Goal: Transaction & Acquisition: Book appointment/travel/reservation

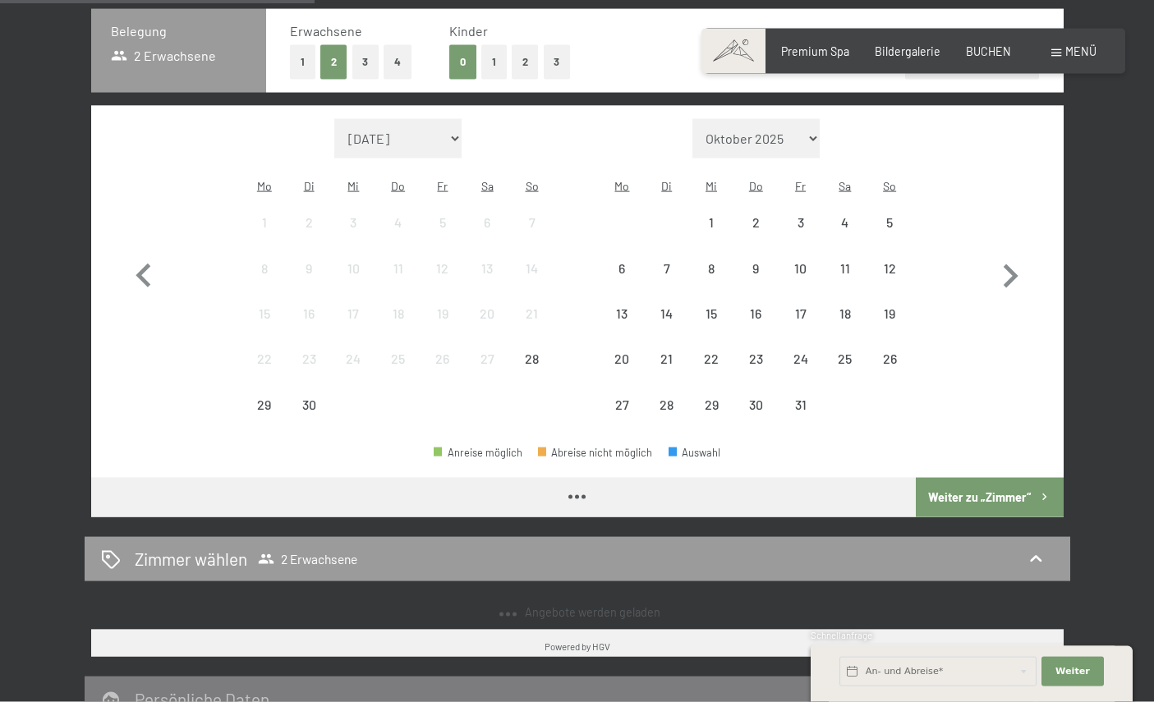
scroll to position [394, 0]
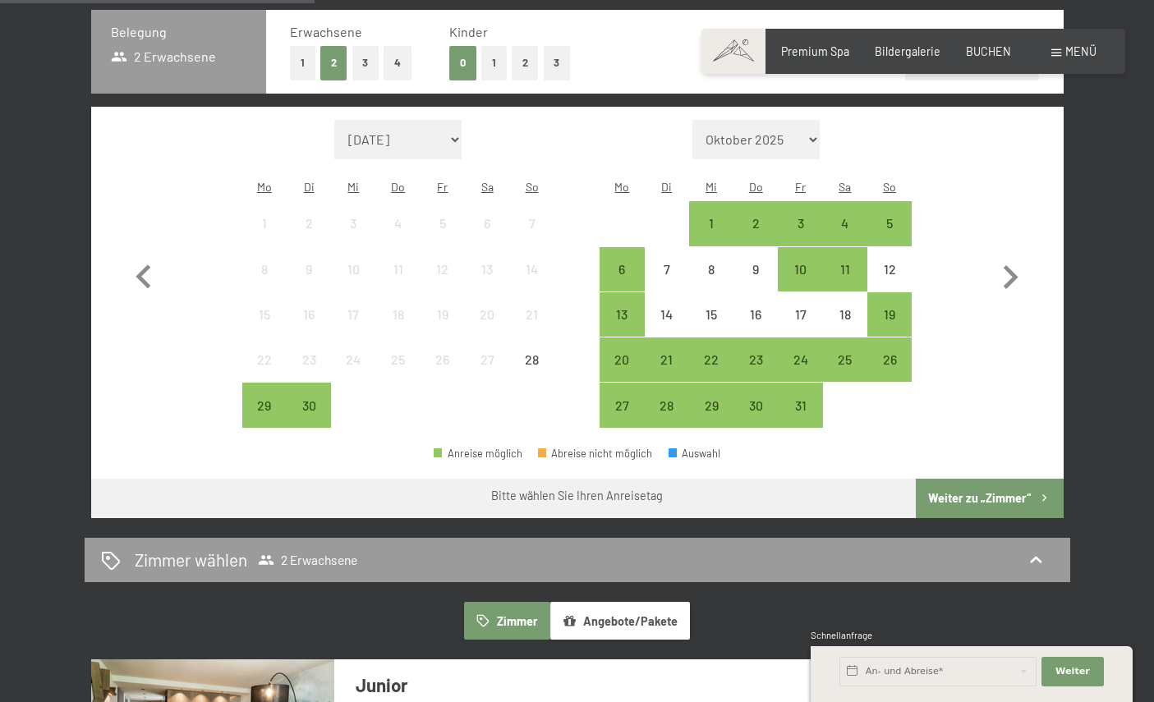
click at [1014, 263] on icon "button" at bounding box center [1011, 278] width 48 height 48
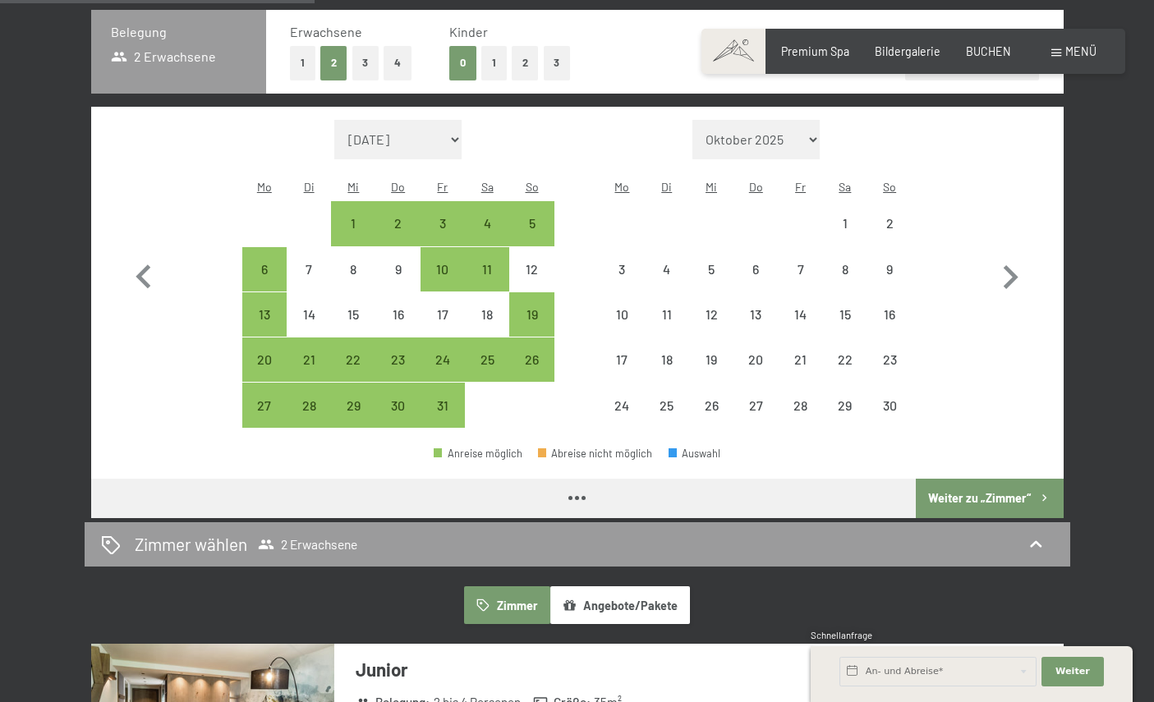
click at [1014, 262] on icon "button" at bounding box center [1011, 278] width 48 height 48
click at [1015, 260] on icon "button" at bounding box center [1011, 278] width 48 height 48
select select "[DATE]"
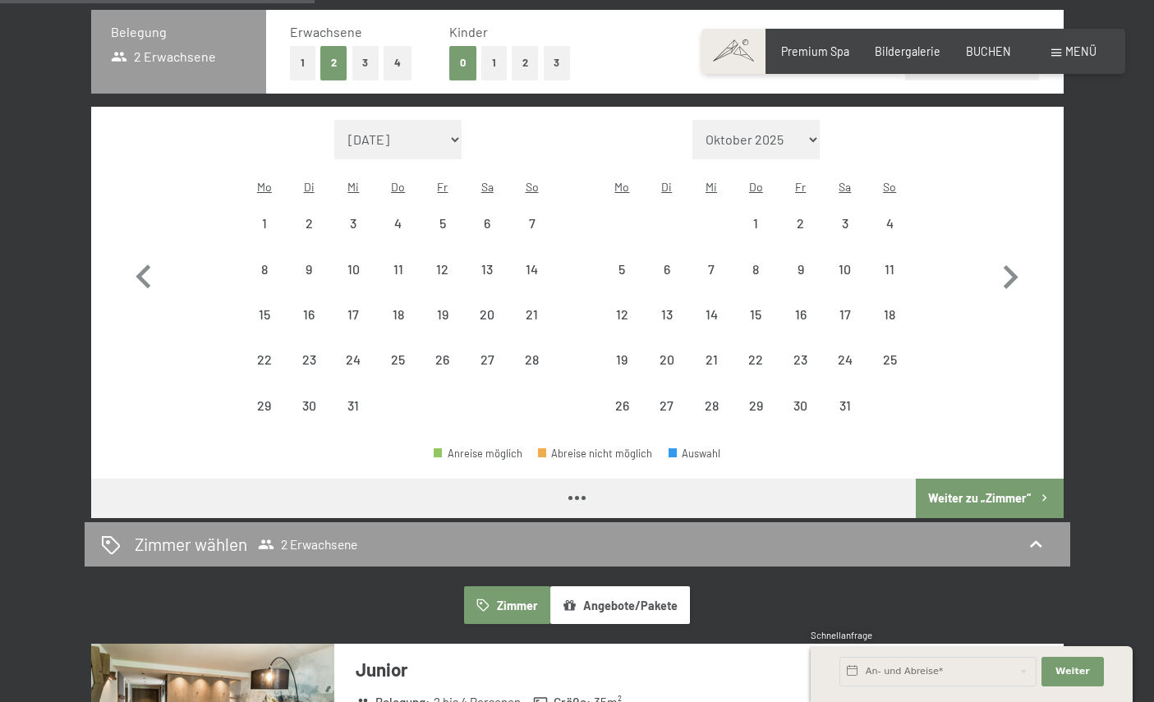
click at [1014, 259] on icon "button" at bounding box center [1011, 278] width 48 height 48
select select "[DATE]"
click at [1017, 260] on icon "button" at bounding box center [1011, 278] width 48 height 48
click at [1016, 259] on button "button" at bounding box center [1011, 274] width 48 height 309
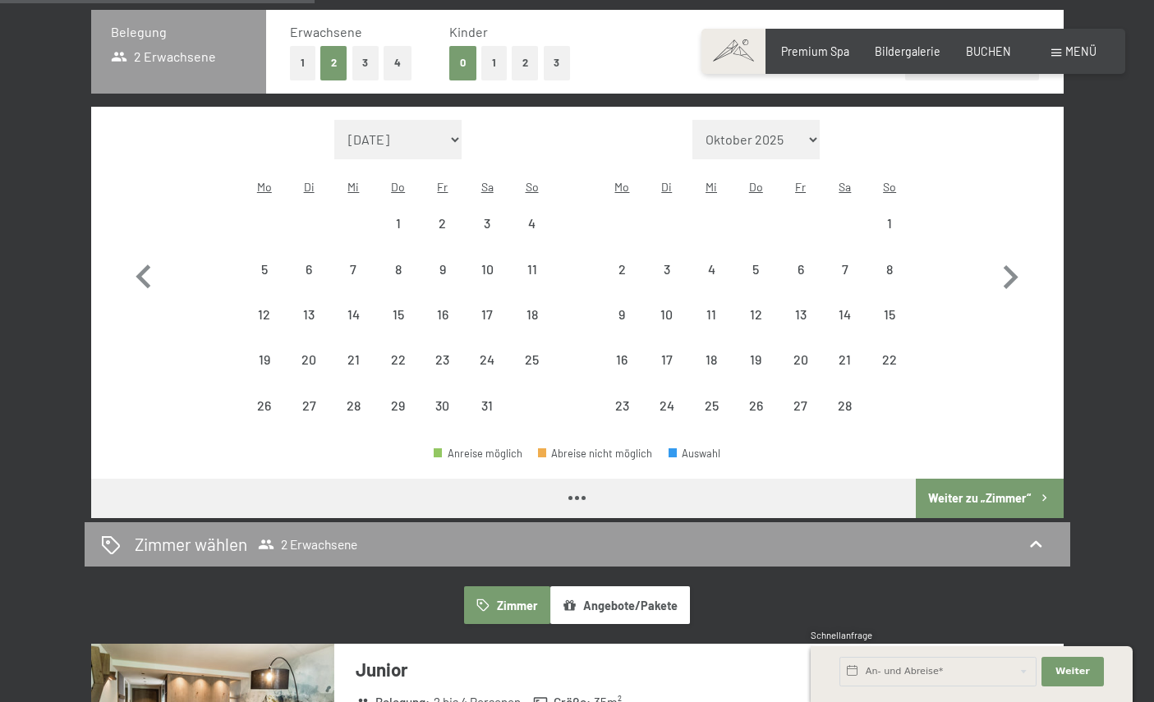
select select "[DATE]"
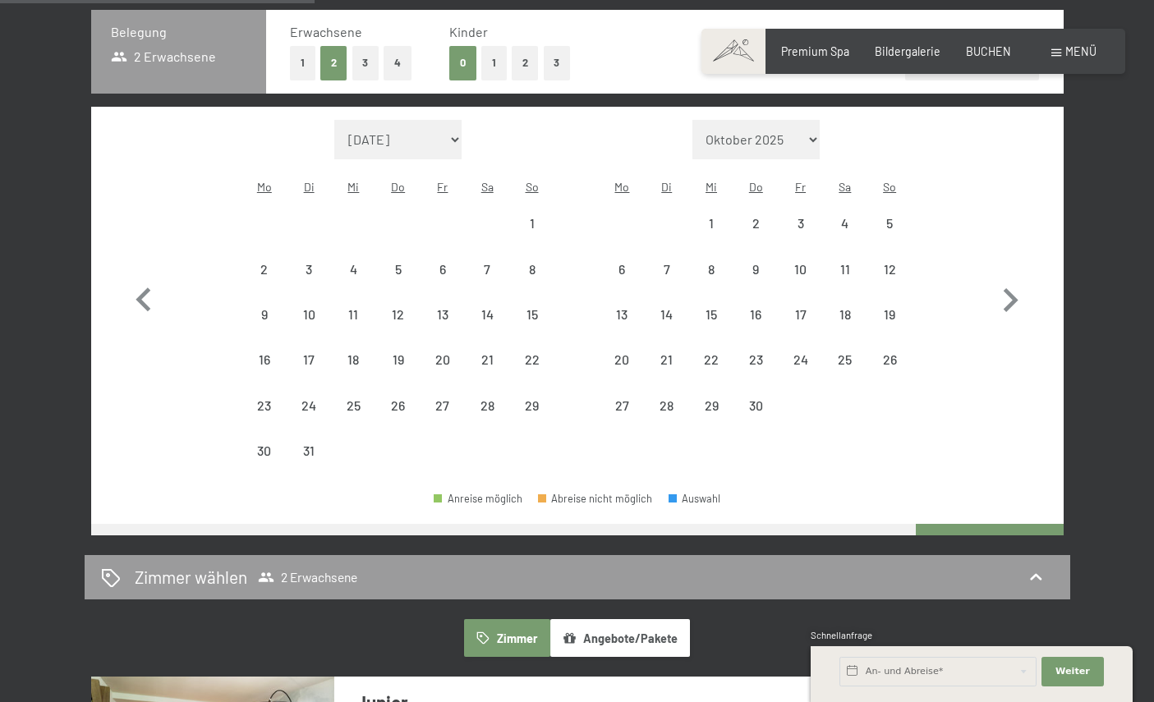
click at [1020, 259] on button "button" at bounding box center [1011, 297] width 48 height 354
select select "[DATE]"
select select "2026-05-01"
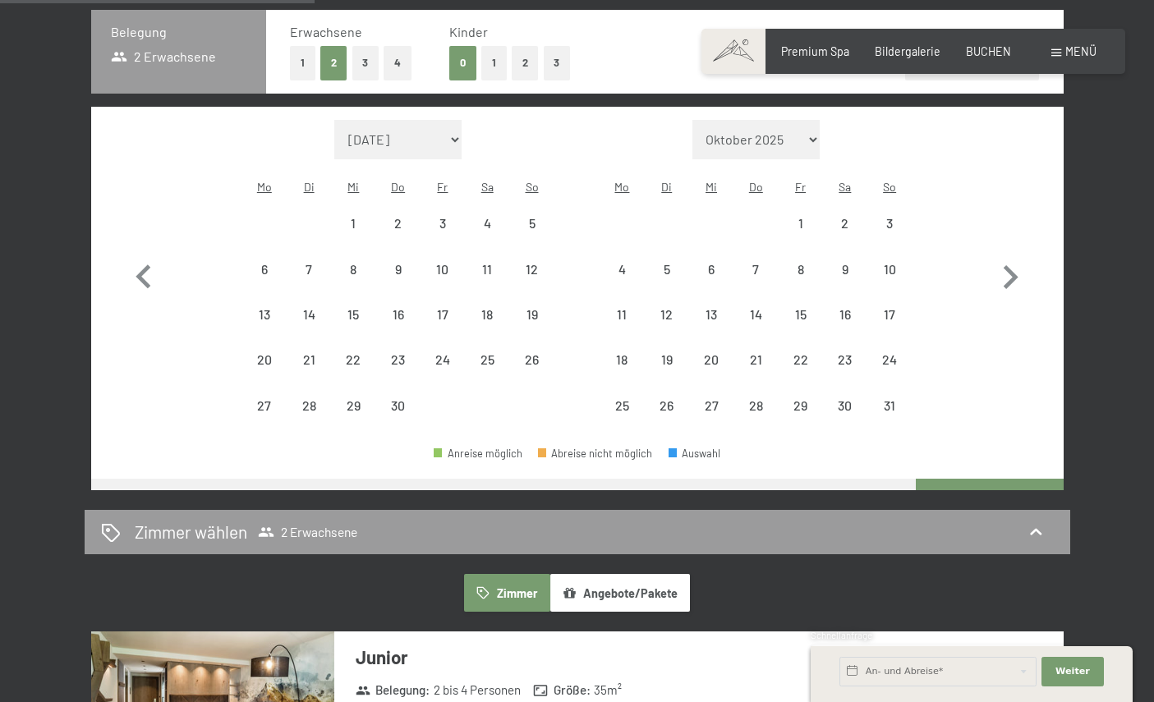
select select "[DATE]"
select select "2026-05-01"
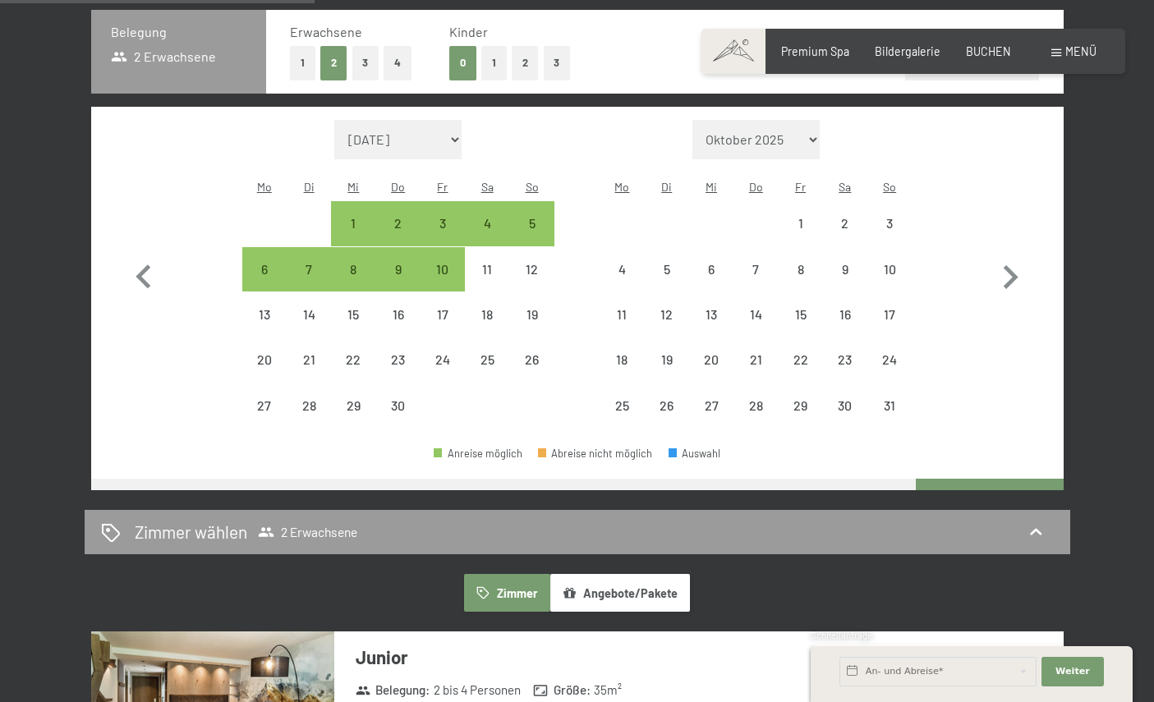
select select "[DATE]"
select select "2026-05-01"
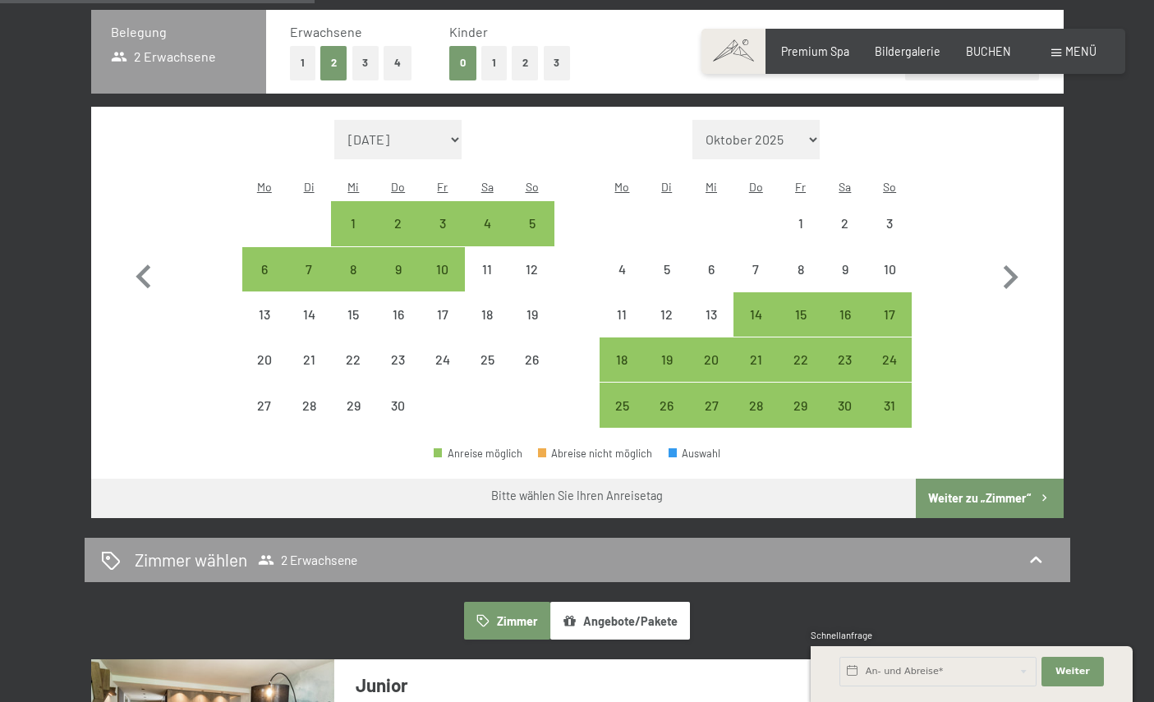
click at [151, 271] on icon "button" at bounding box center [144, 278] width 48 height 48
select select "[DATE]"
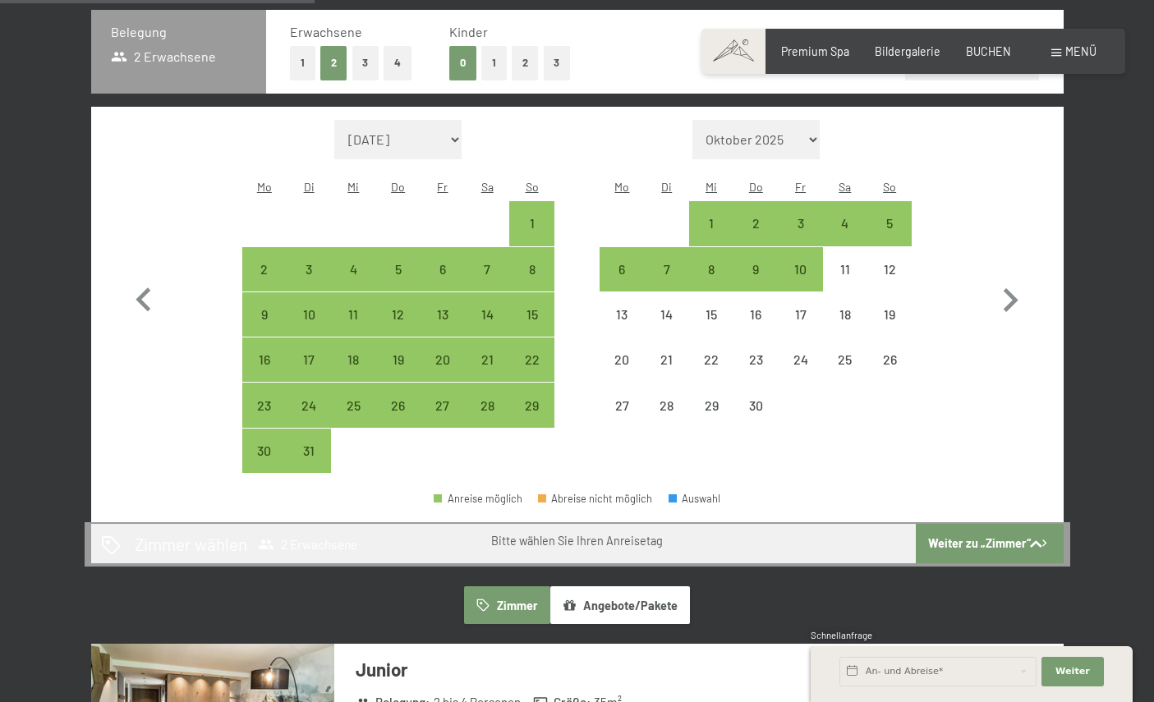
click at [256, 444] on div "30" at bounding box center [264, 464] width 41 height 41
select select "[DATE]"
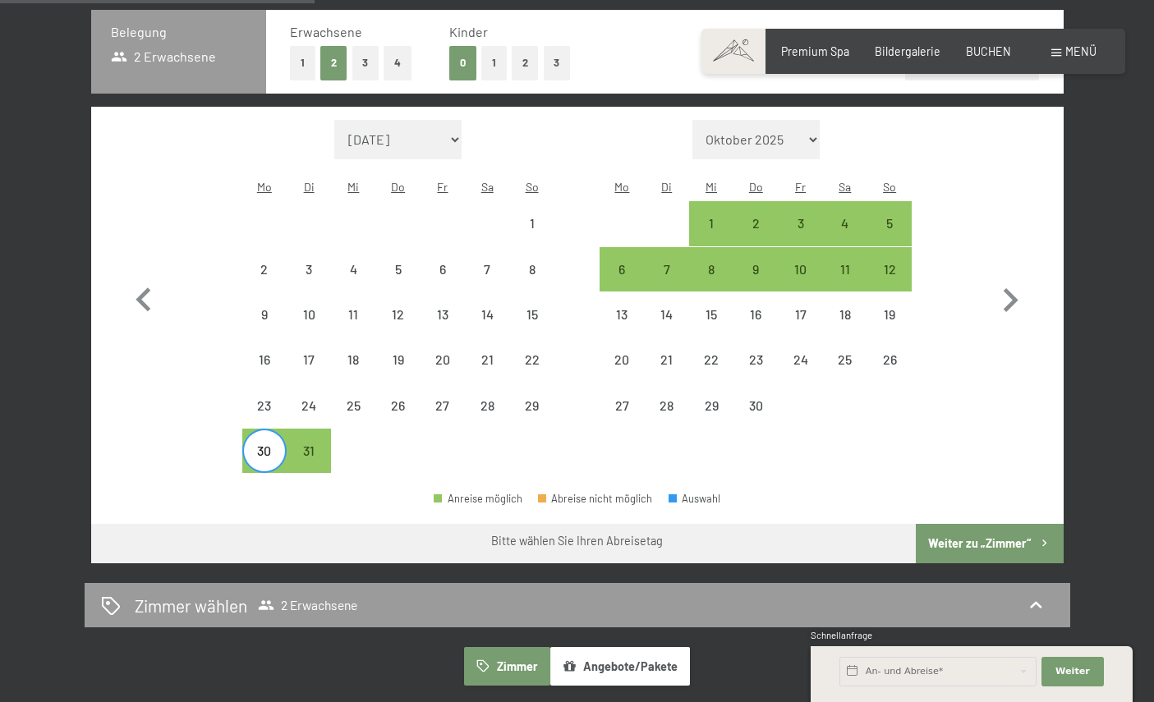
click at [896, 203] on div "5" at bounding box center [889, 223] width 41 height 41
select select "[DATE]"
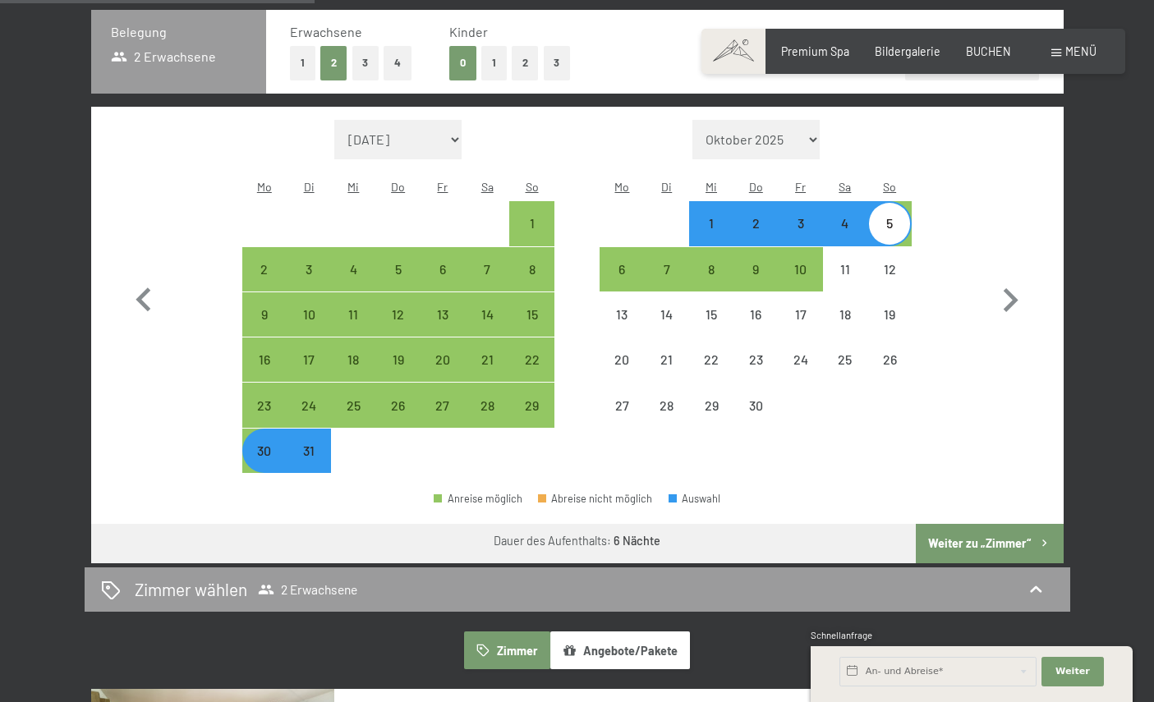
click at [1010, 525] on button "Weiter zu „Zimmer“" at bounding box center [989, 543] width 147 height 39
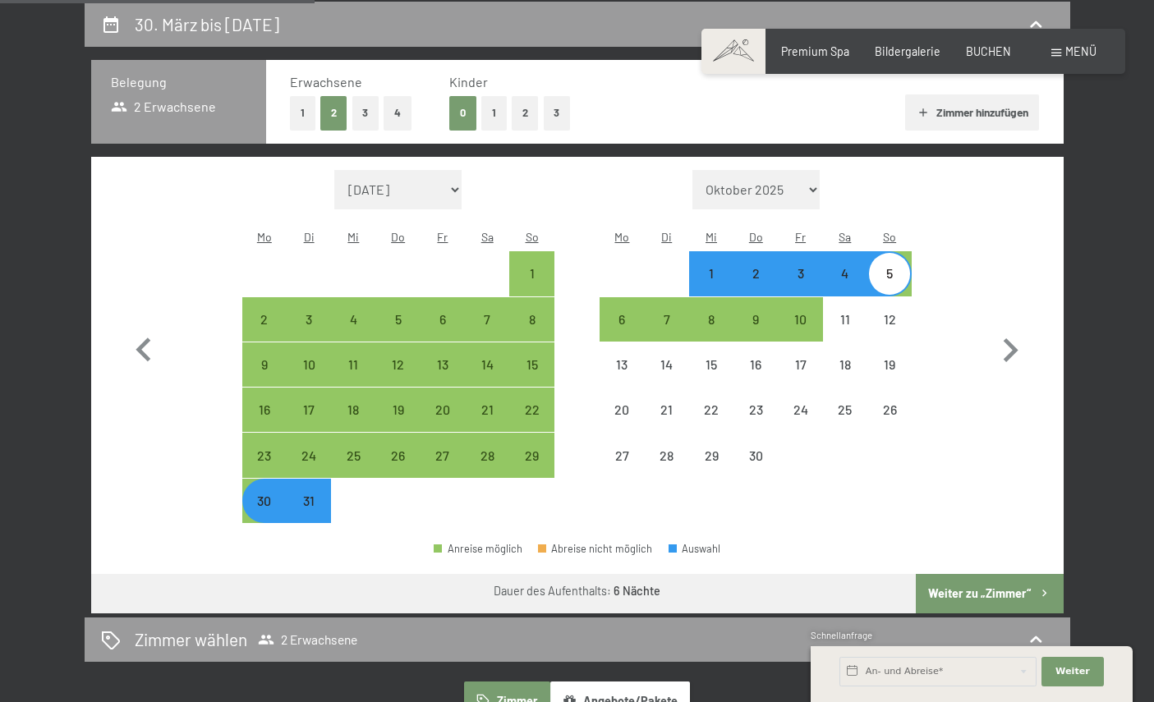
select select "[DATE]"
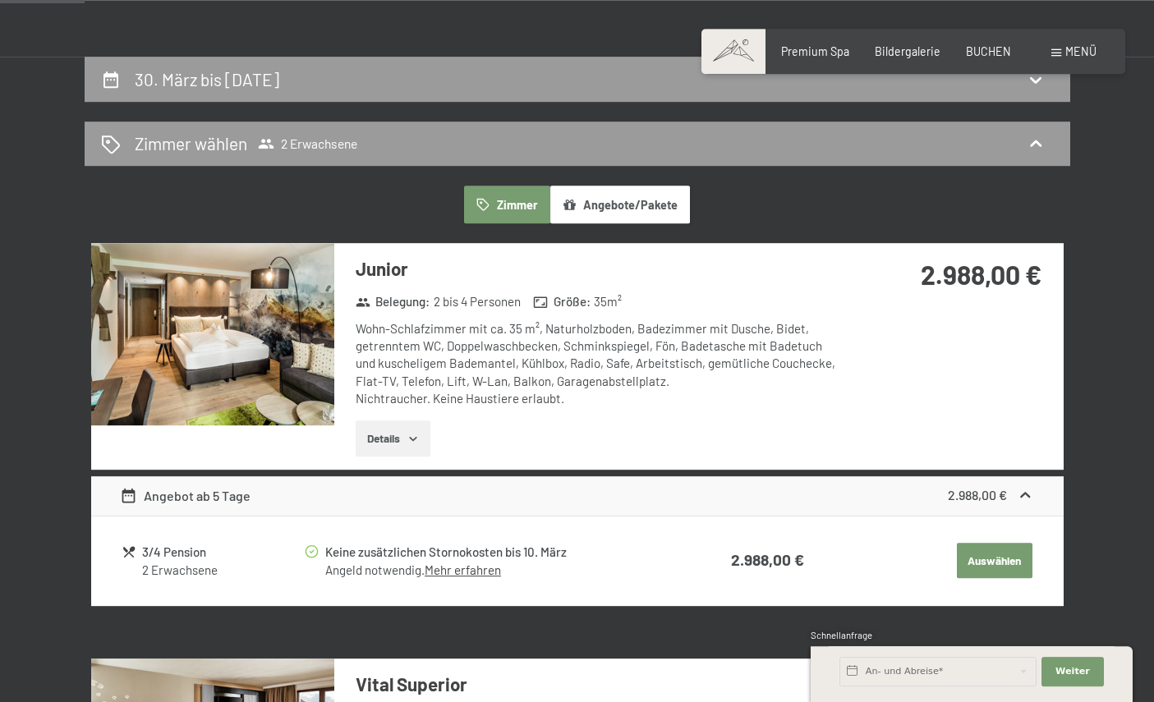
scroll to position [370, 0]
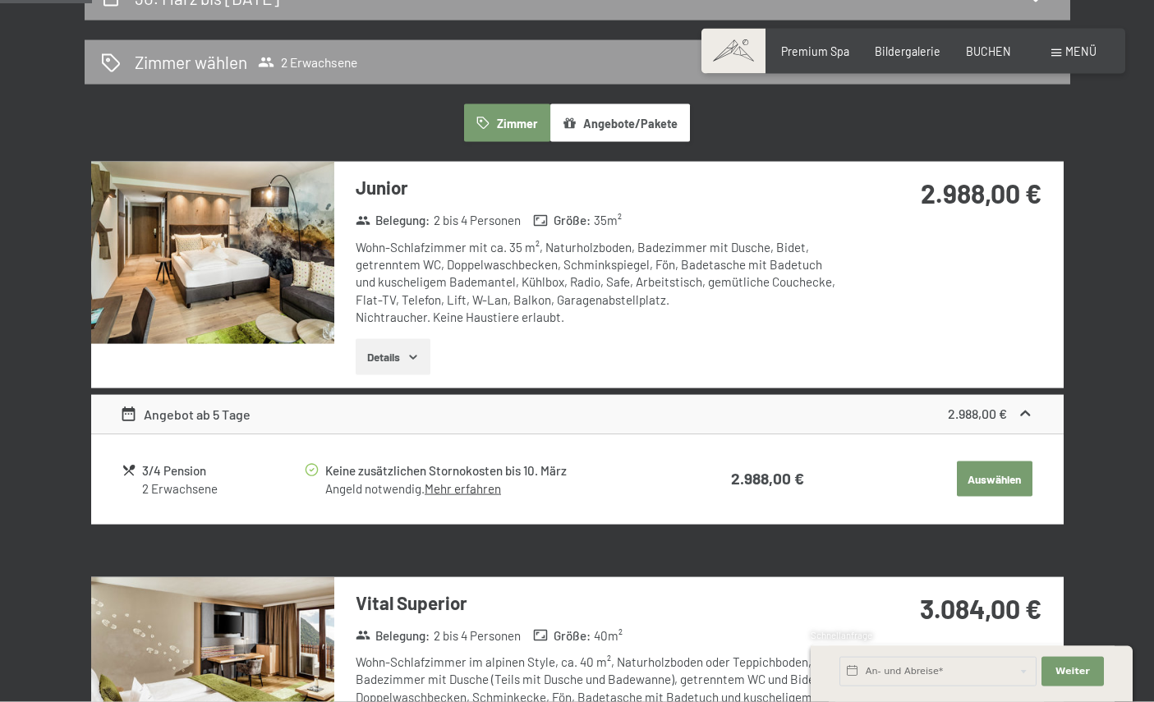
click at [1002, 473] on button "Auswählen" at bounding box center [995, 480] width 76 height 36
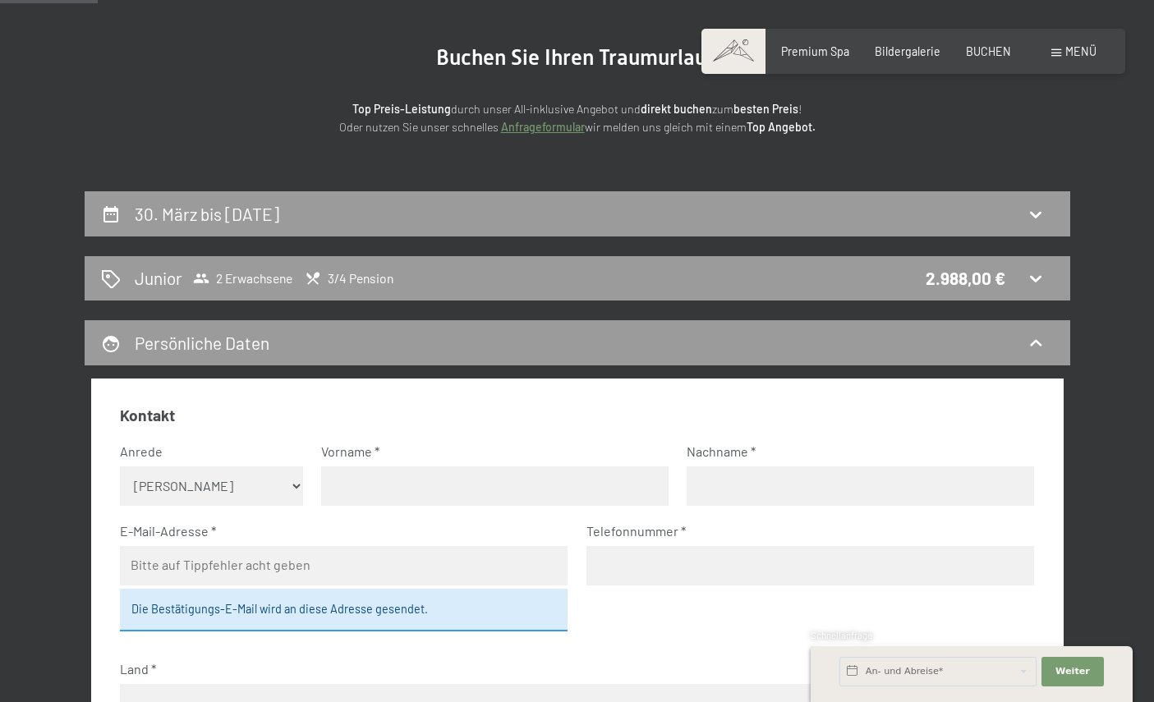
scroll to position [154, 0]
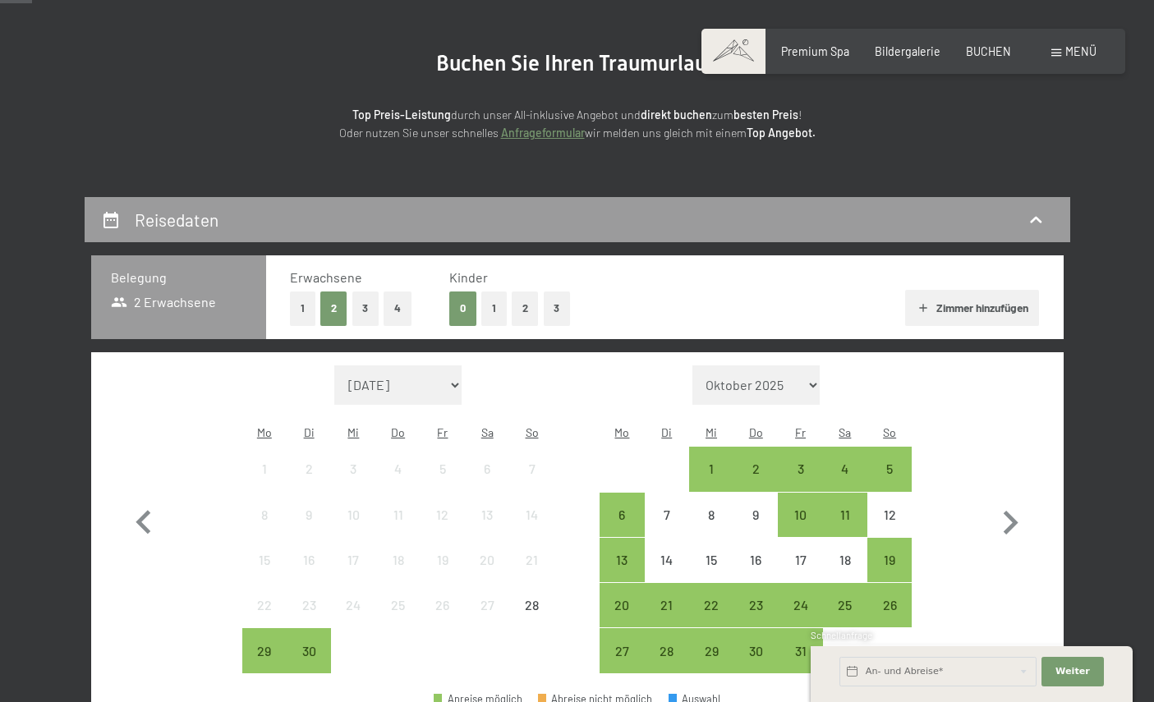
scroll to position [150, 0]
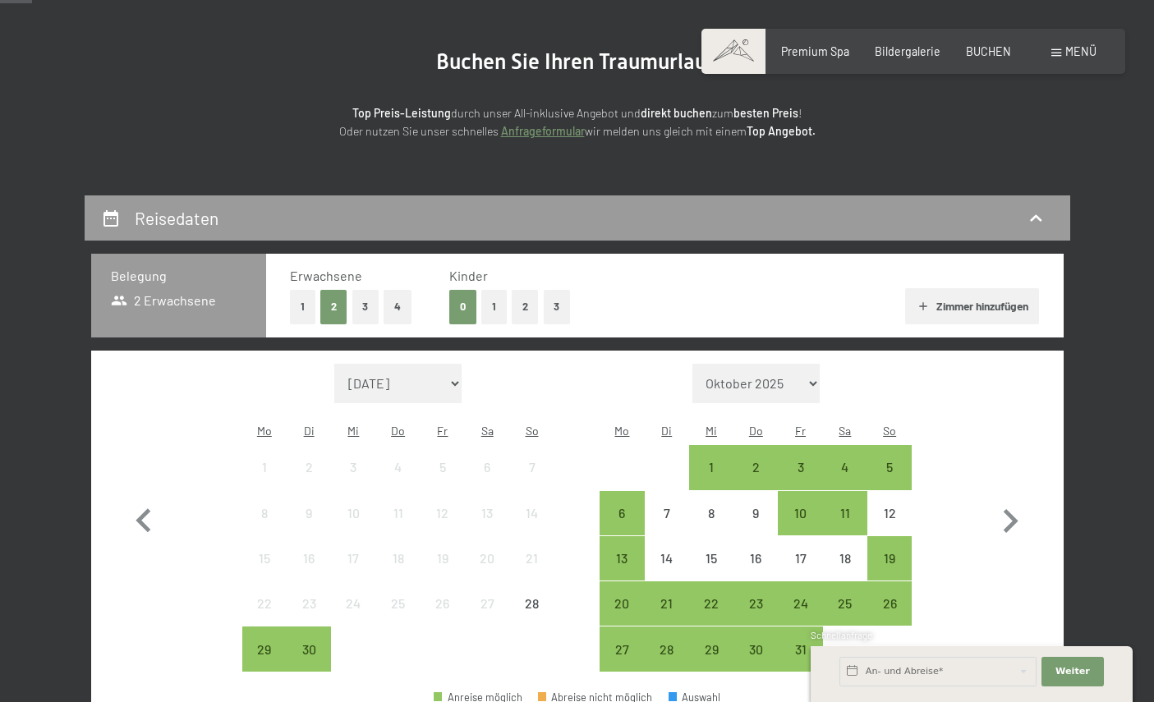
click at [1009, 514] on icon "button" at bounding box center [1011, 522] width 48 height 48
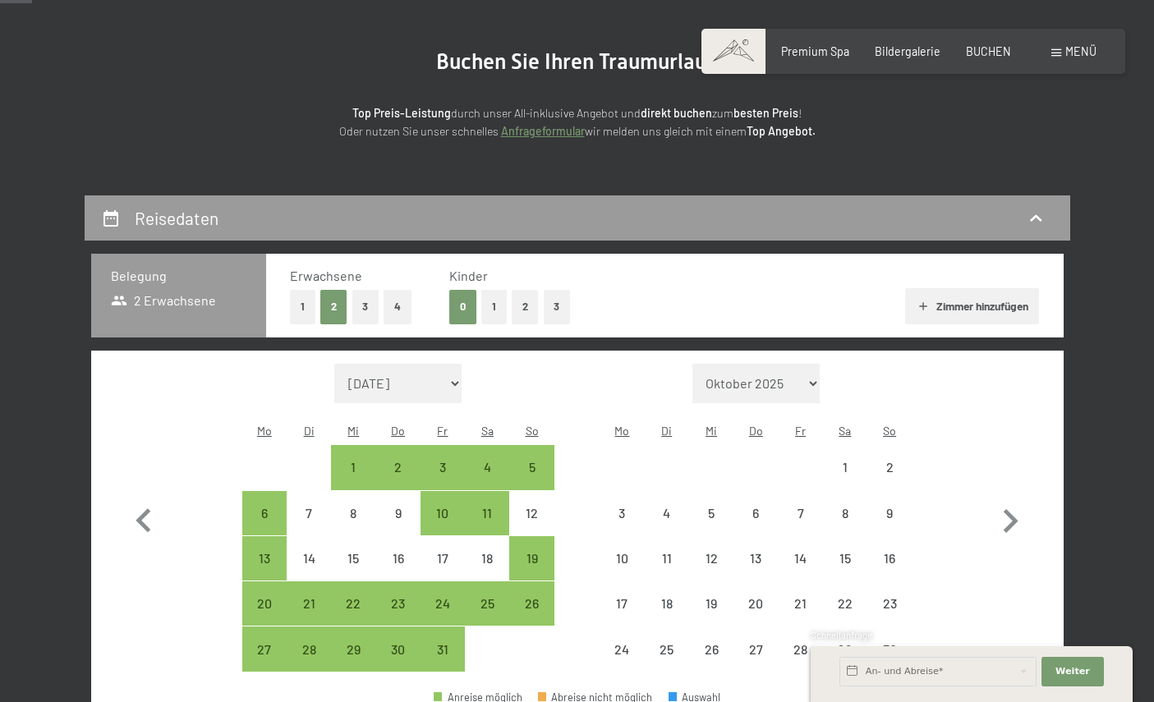
click at [1008, 514] on icon "button" at bounding box center [1011, 522] width 48 height 48
click at [1012, 509] on icon "button" at bounding box center [1011, 521] width 15 height 24
select select "[DATE]"
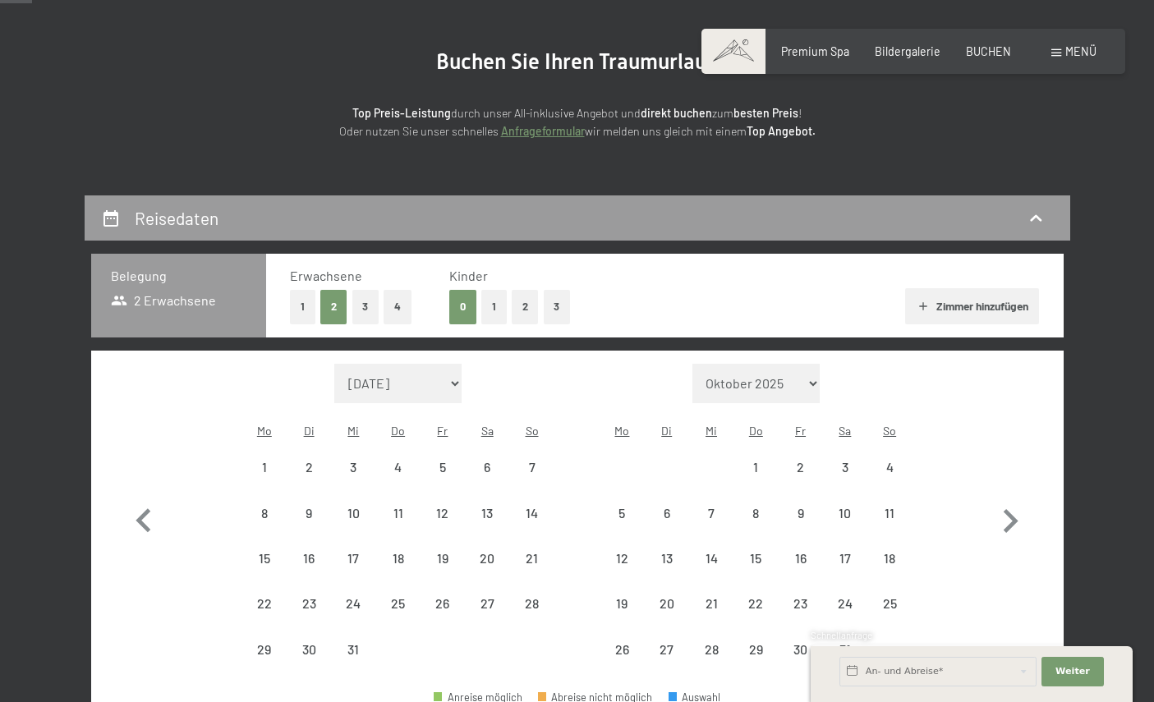
click at [1012, 505] on icon "button" at bounding box center [1011, 522] width 48 height 48
select select "[DATE]"
click at [1017, 516] on icon "button" at bounding box center [1011, 522] width 48 height 48
select select "[DATE]"
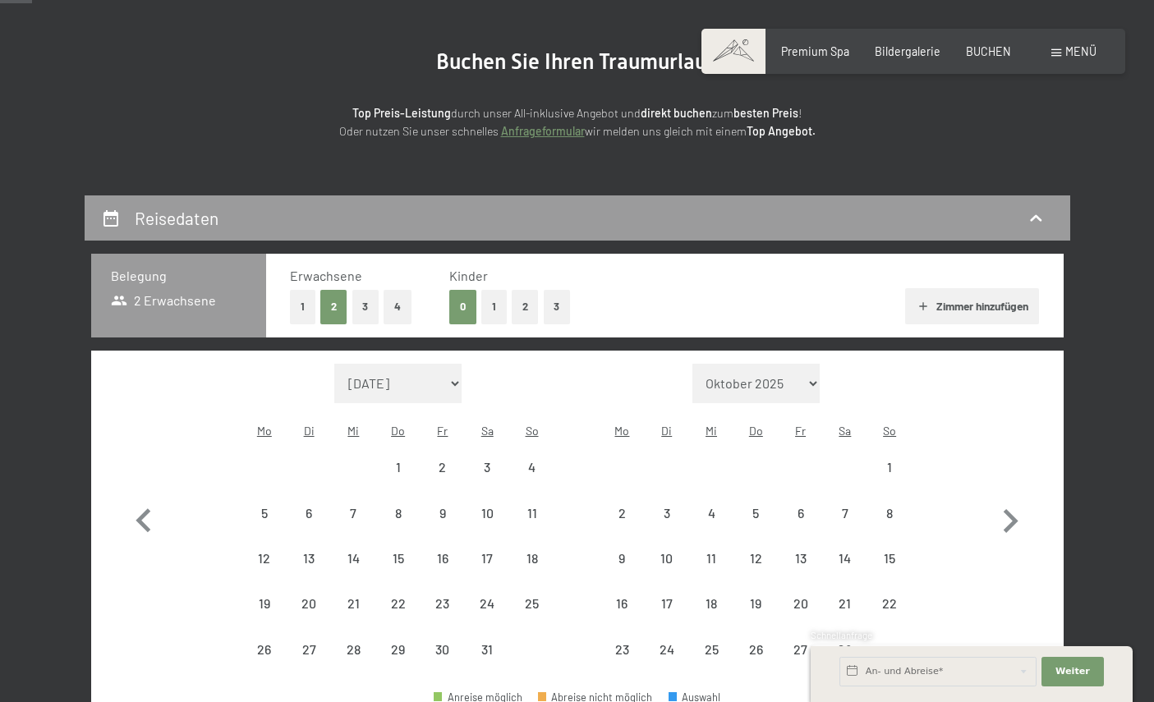
select select "[DATE]"
click at [1016, 521] on icon "button" at bounding box center [1011, 545] width 48 height 48
select select "[DATE]"
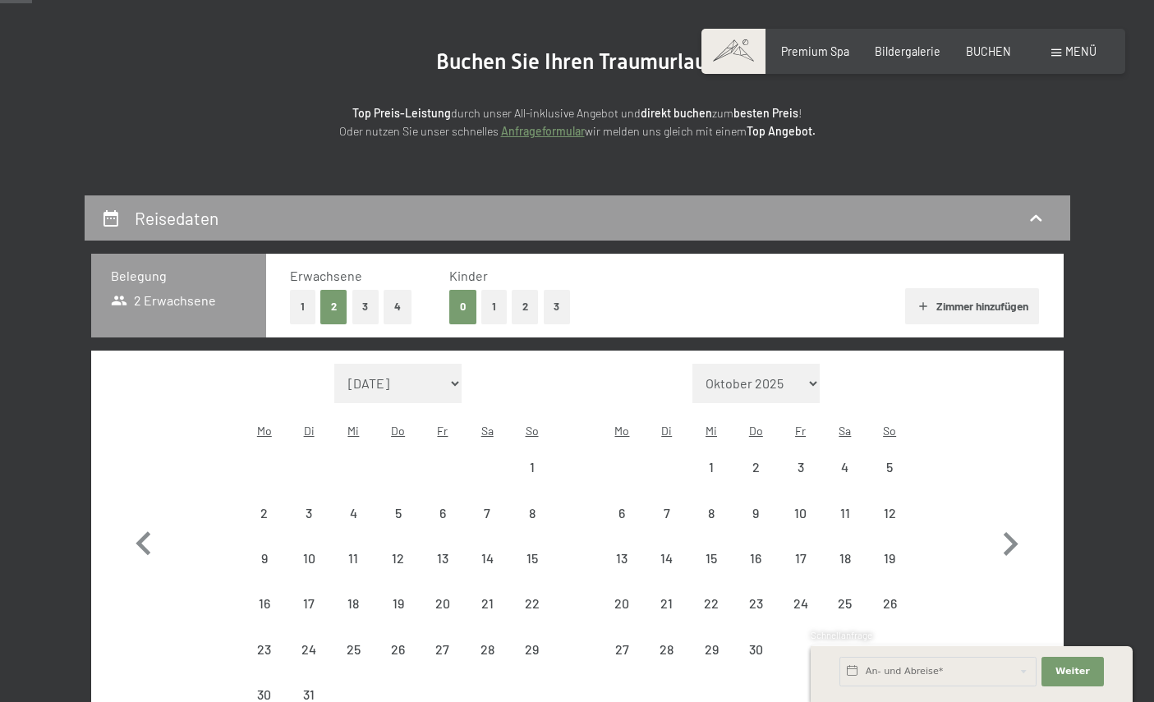
select select "[DATE]"
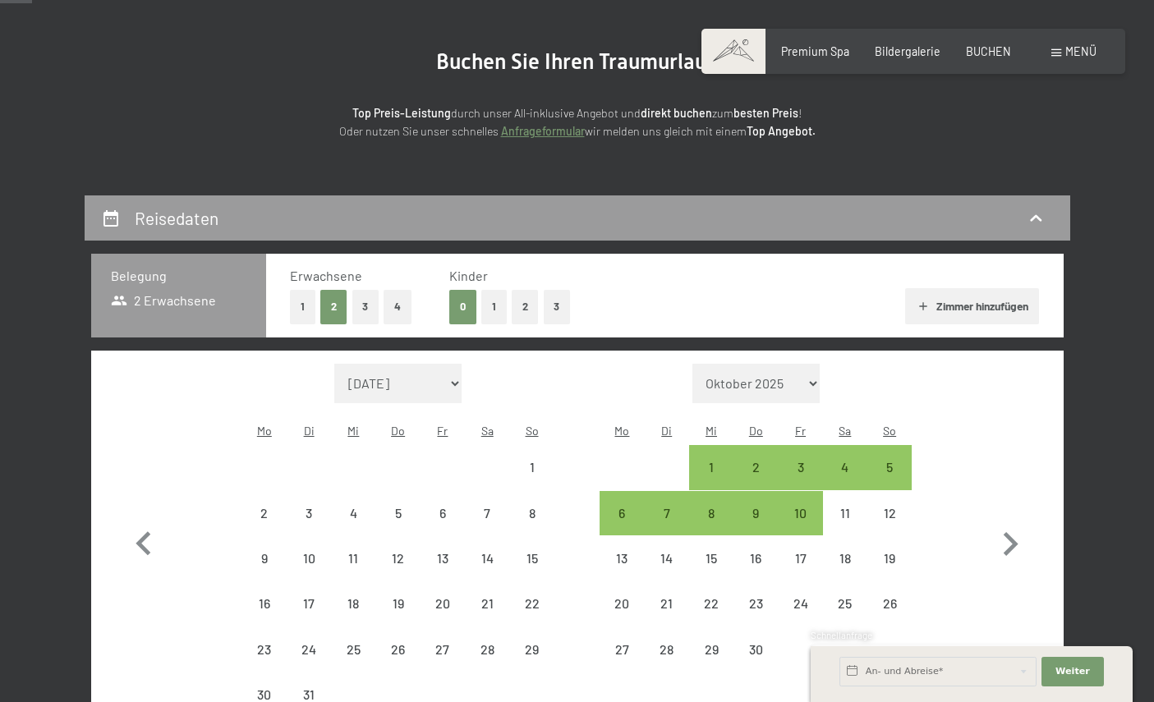
select select "[DATE]"
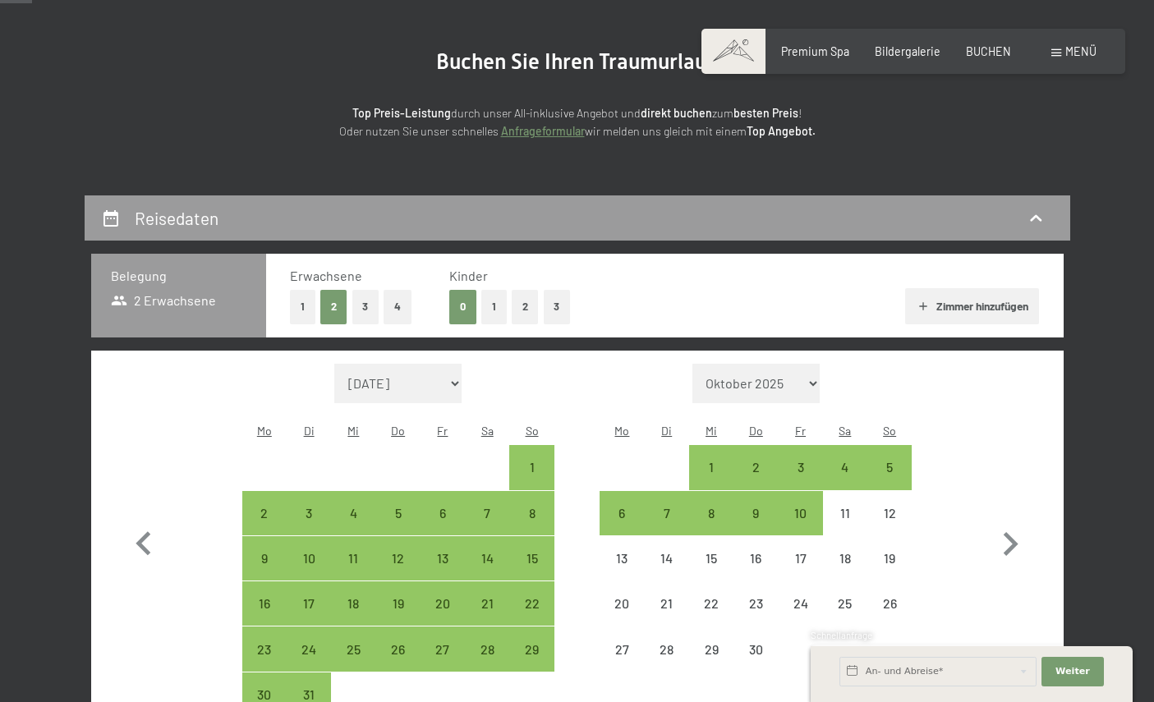
click at [486, 293] on button "1" at bounding box center [493, 307] width 25 height 34
select select "[DATE]"
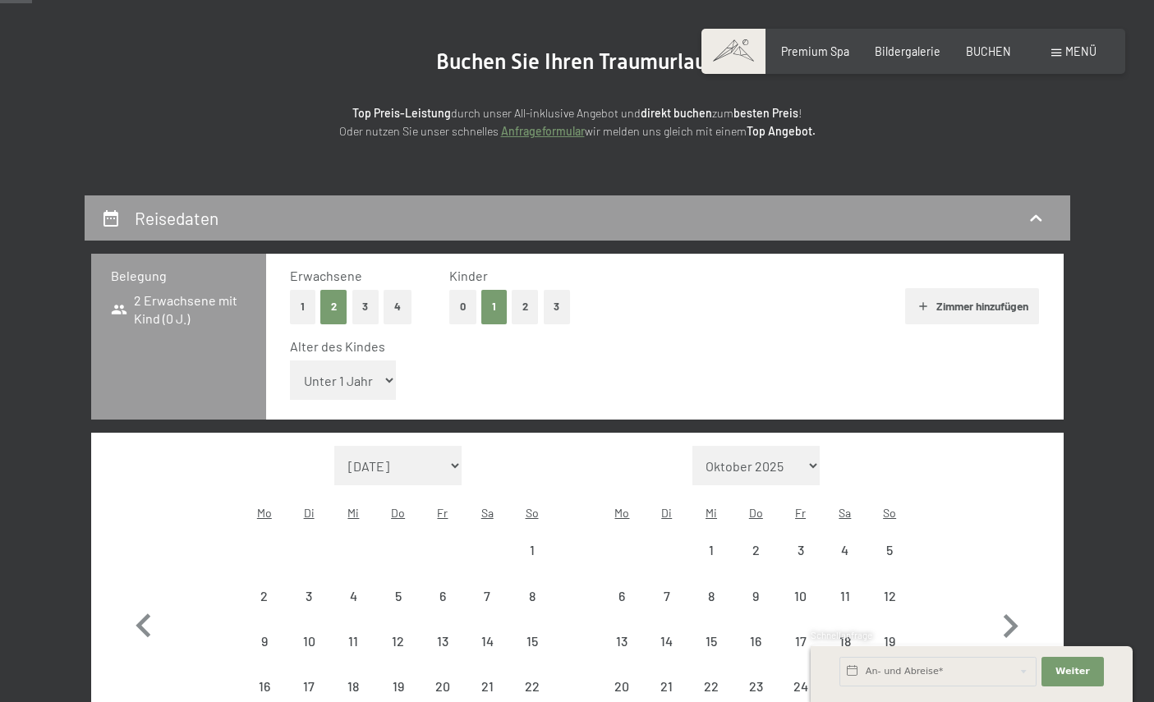
select select "[DATE]"
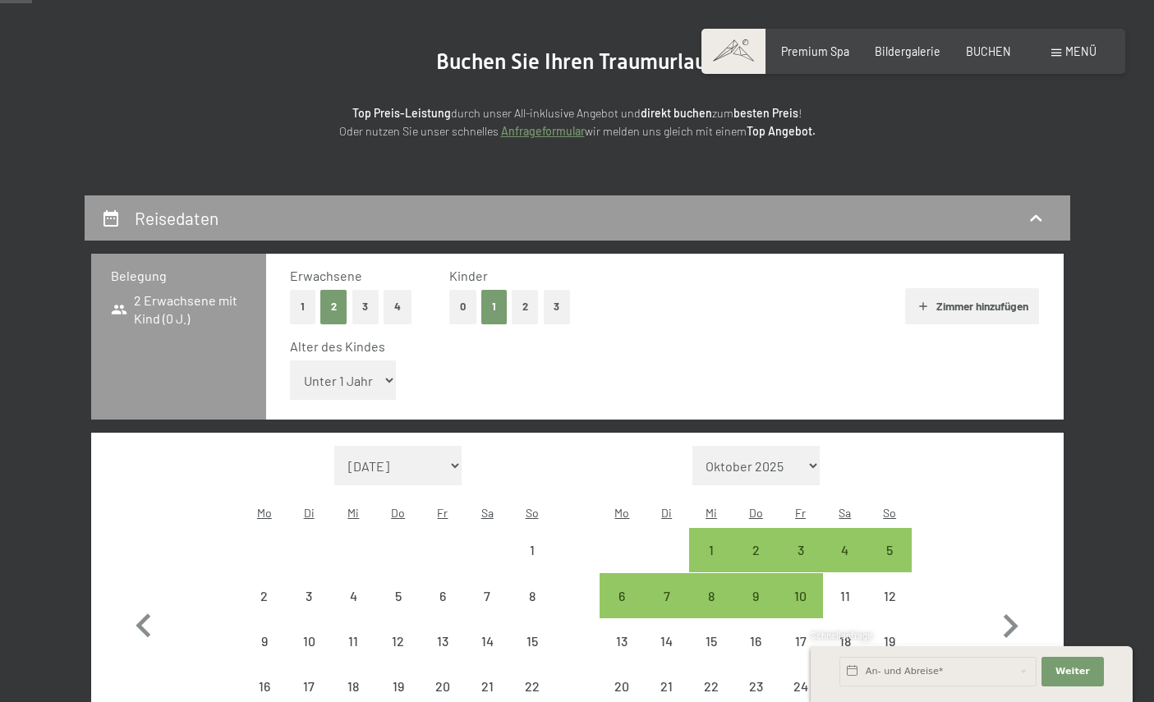
click at [365, 372] on select "Unter 1 Jahr 1 Jahr 2 Jahre 3 Jahre 4 Jahre 5 Jahre 6 Jahre 7 Jahre 8 Jahre 9 J…" at bounding box center [343, 380] width 107 height 39
select select "[DATE]"
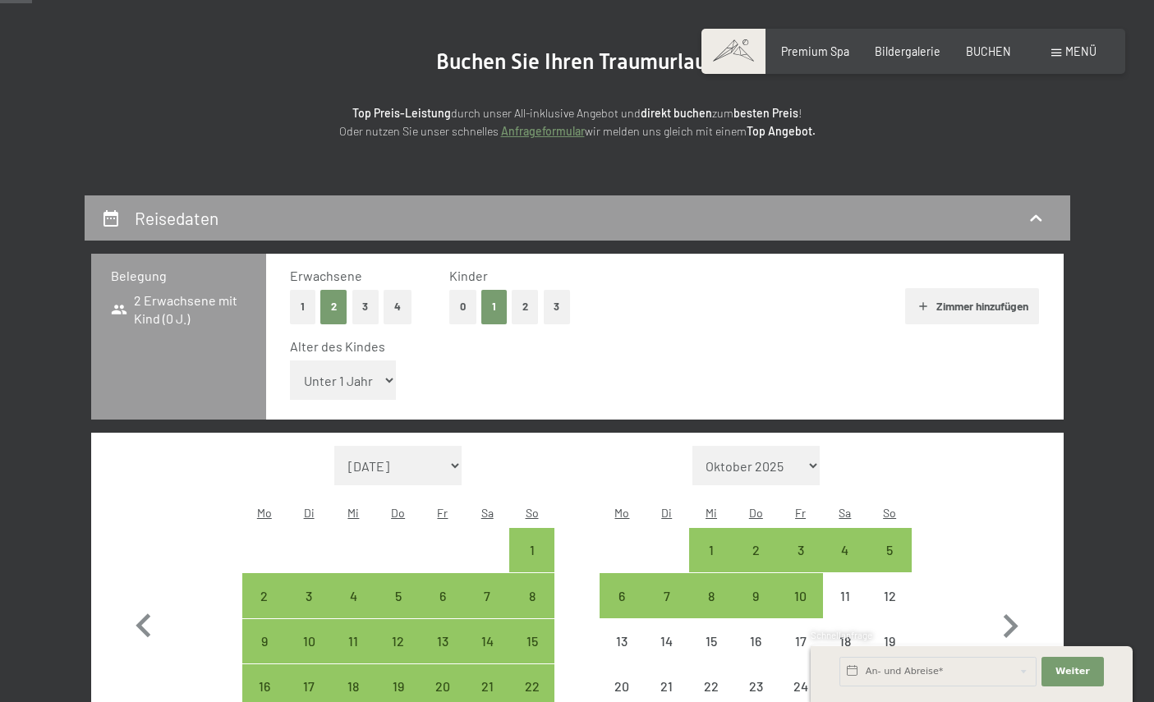
select select "17"
select select "[DATE]"
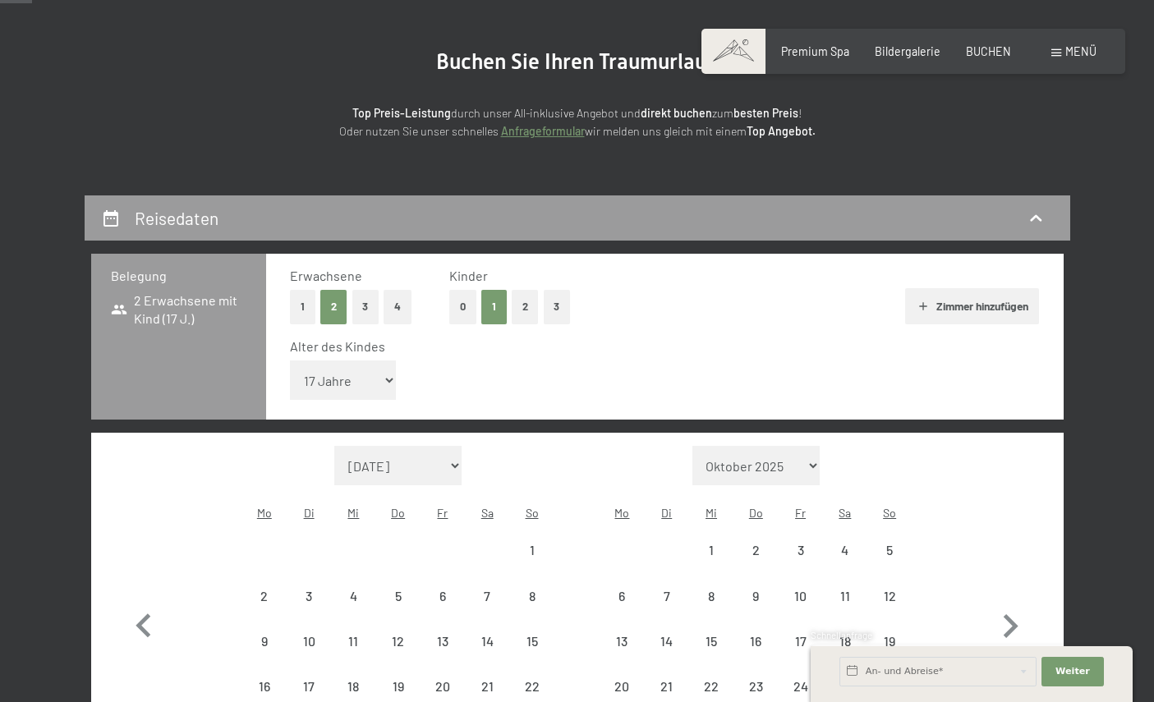
select select "[DATE]"
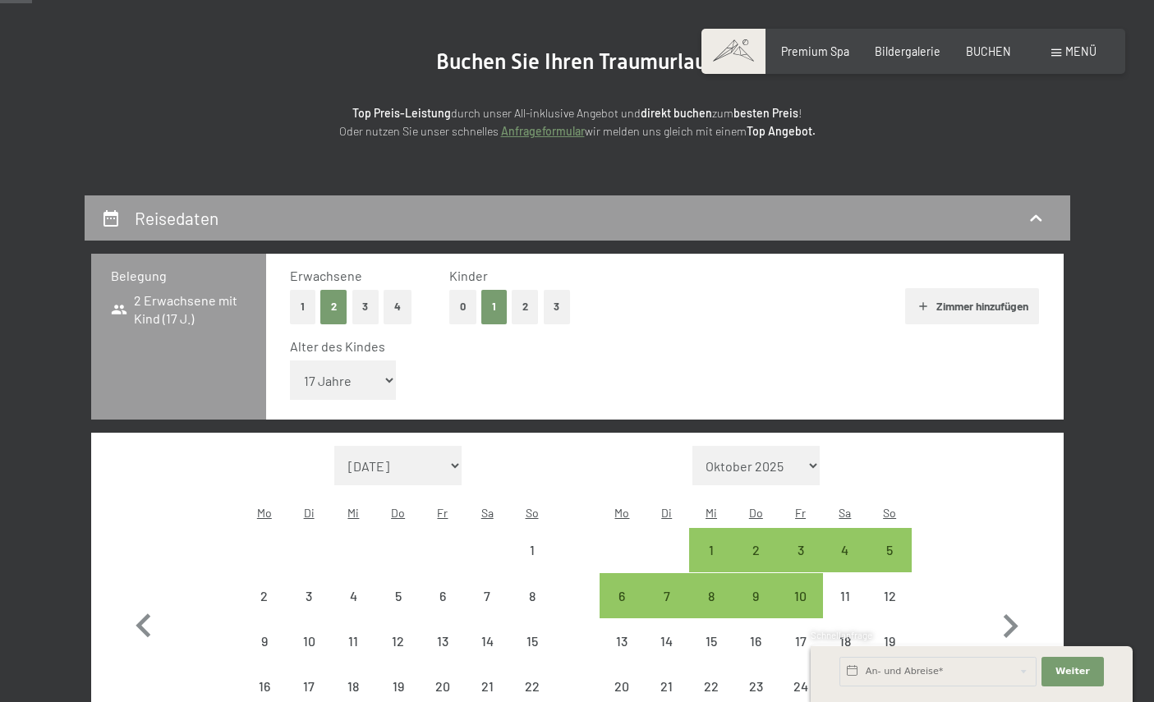
click at [298, 301] on button "1" at bounding box center [302, 307] width 25 height 34
select select "[DATE]"
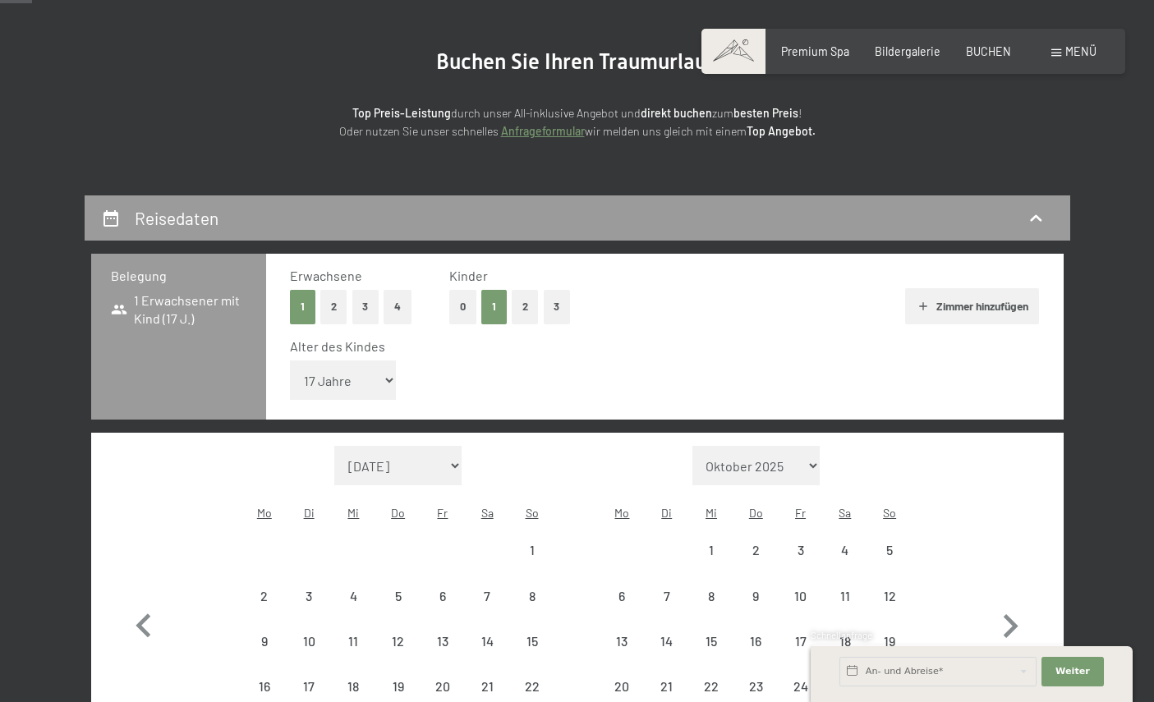
select select "[DATE]"
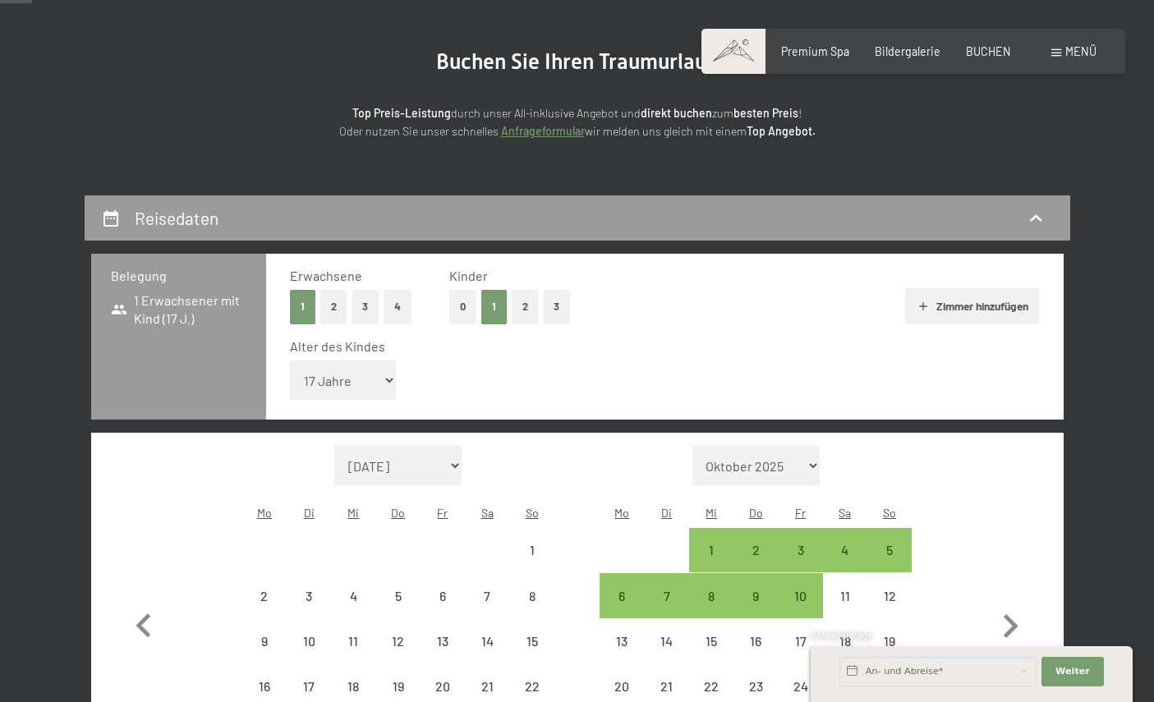
select select "[DATE]"
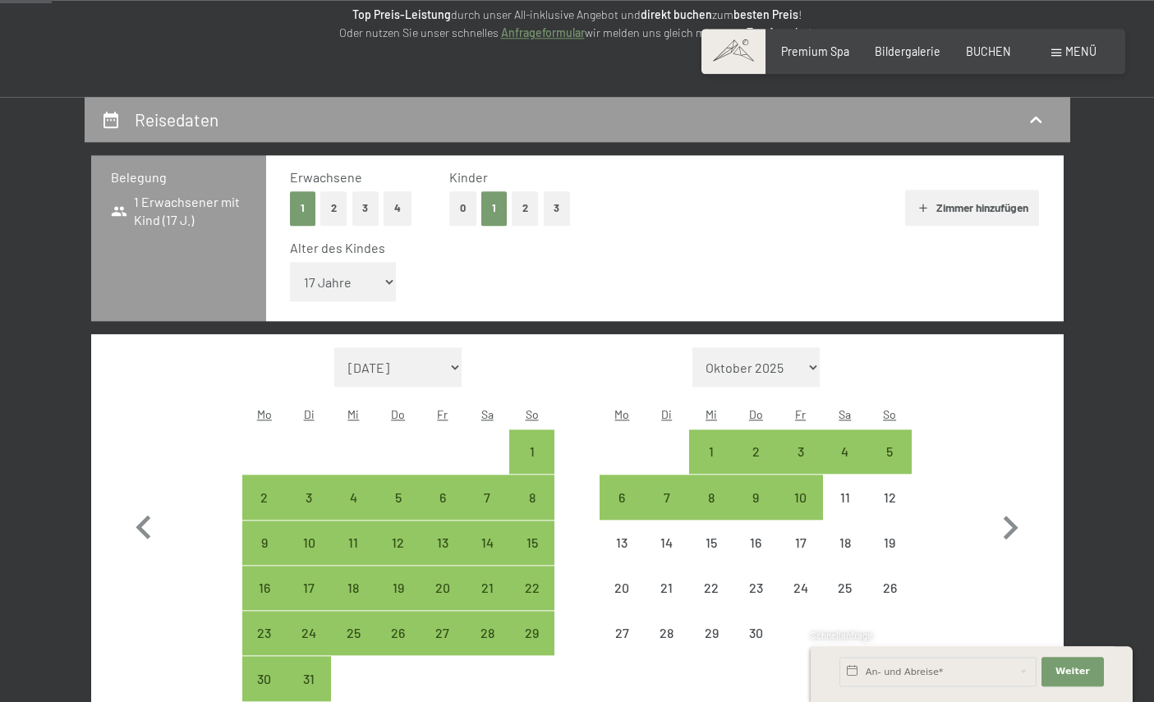
scroll to position [248, 0]
click at [256, 673] on div "30" at bounding box center [264, 693] width 41 height 41
select select "[DATE]"
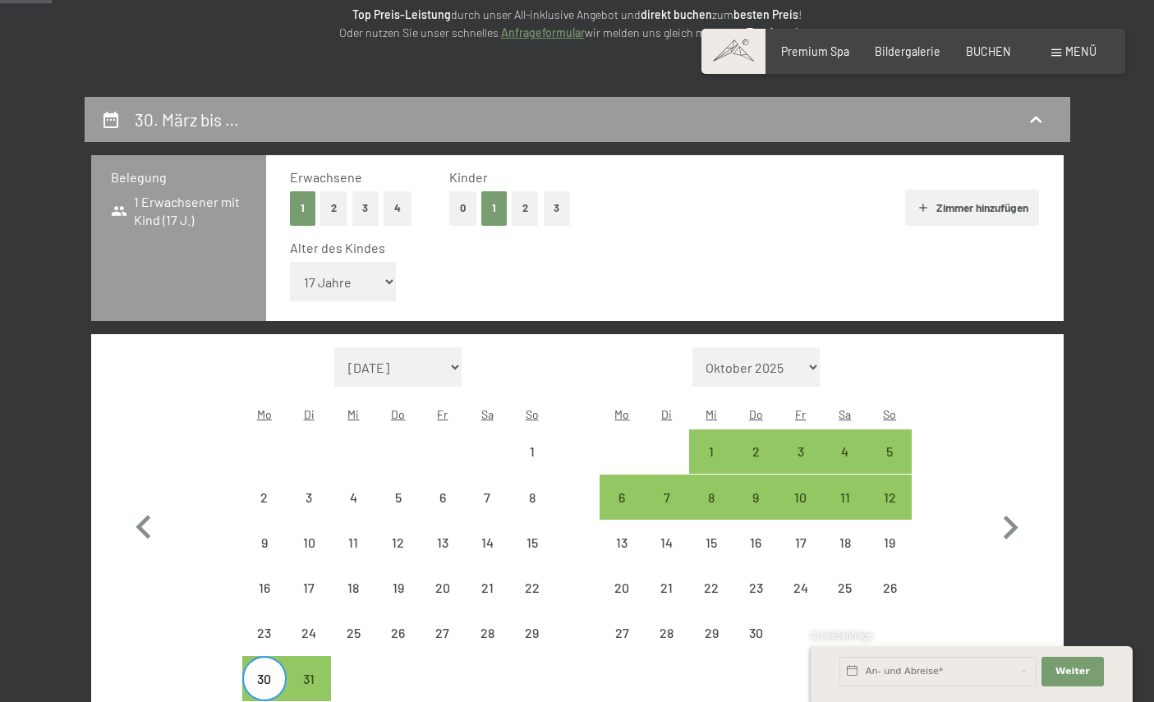
click at [896, 445] on div "5" at bounding box center [889, 465] width 41 height 41
select select "[DATE]"
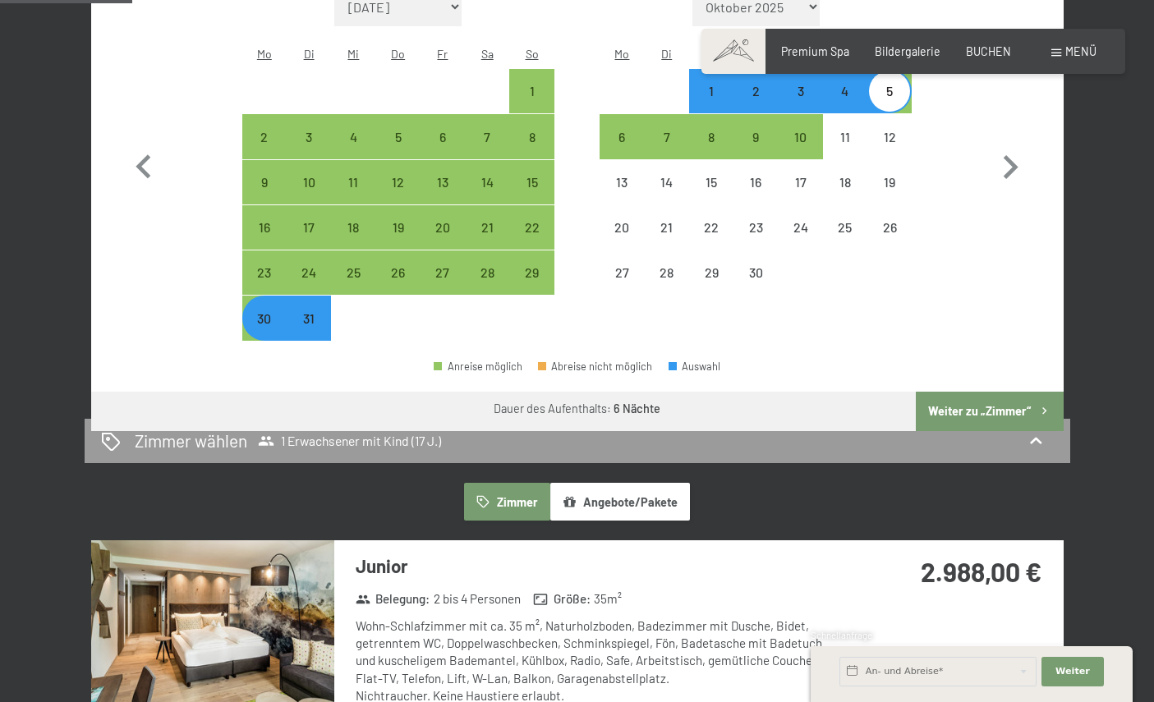
scroll to position [614, 0]
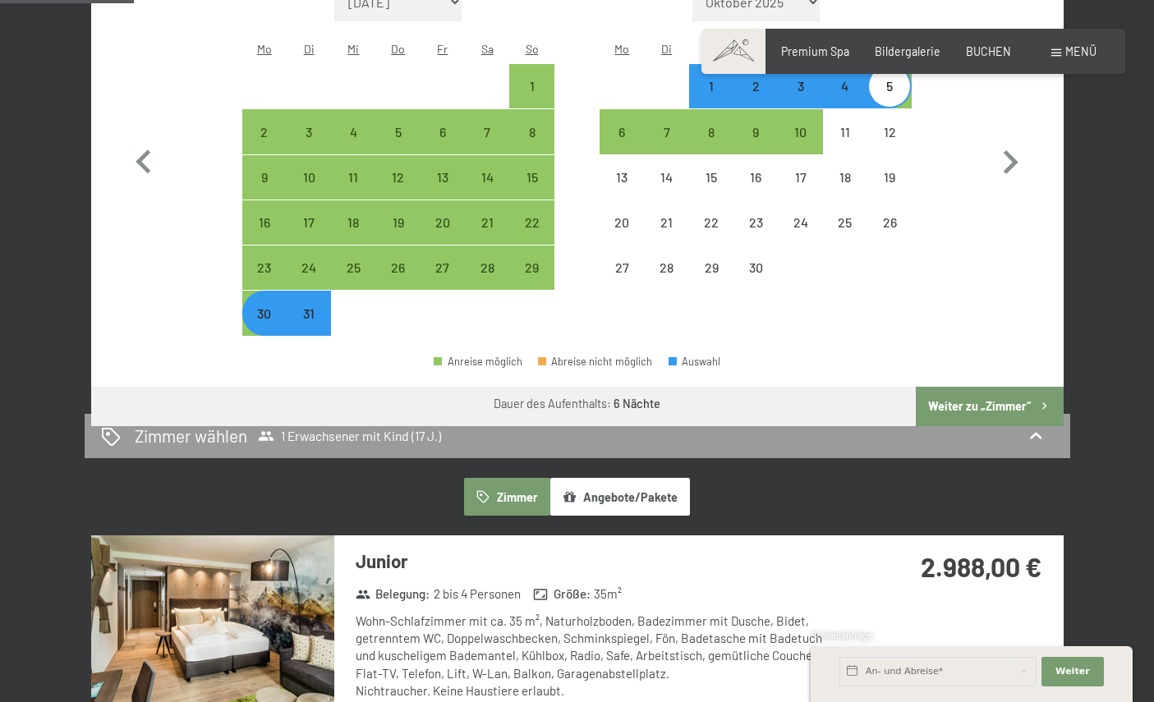
click at [675, 486] on button "Angebote/Pakete" at bounding box center [620, 497] width 140 height 38
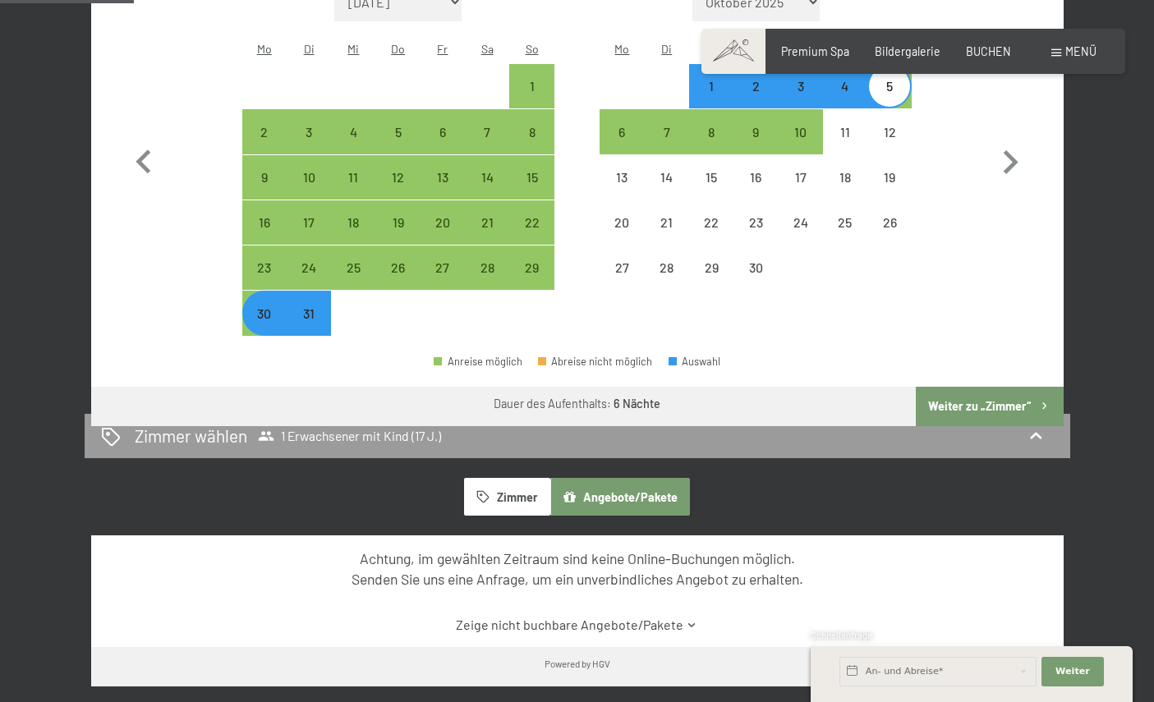
click at [506, 496] on button "Zimmer" at bounding box center [506, 497] width 85 height 38
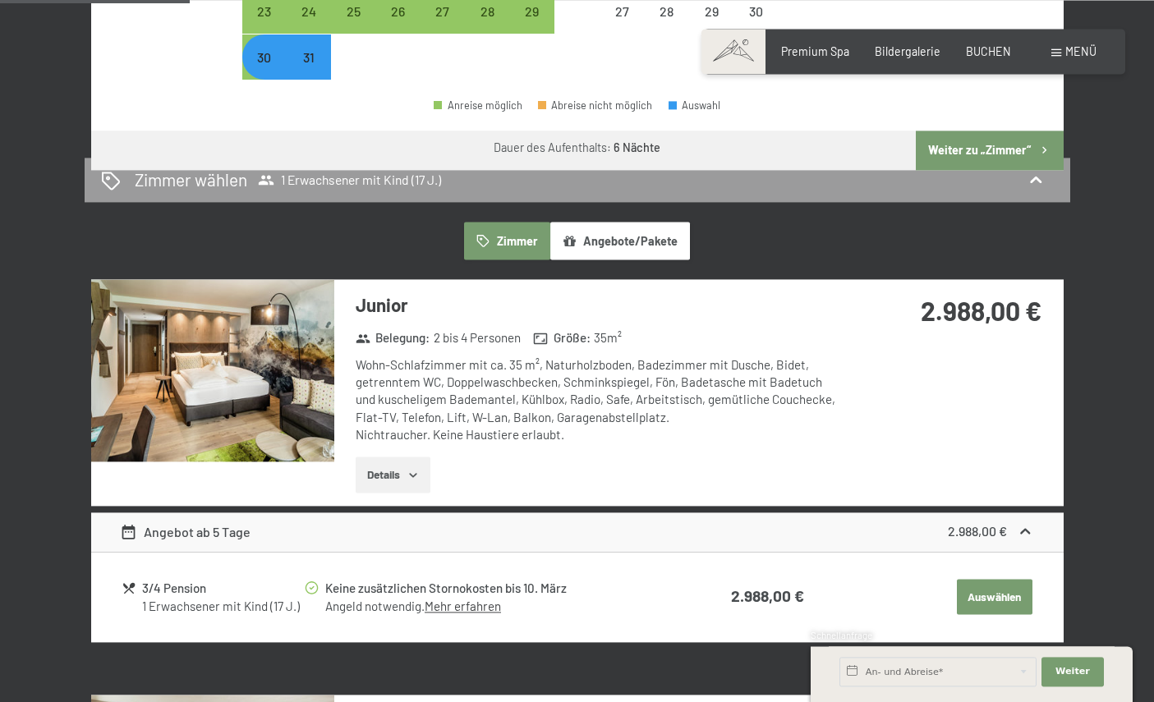
click at [408, 469] on button "Details" at bounding box center [393, 475] width 75 height 36
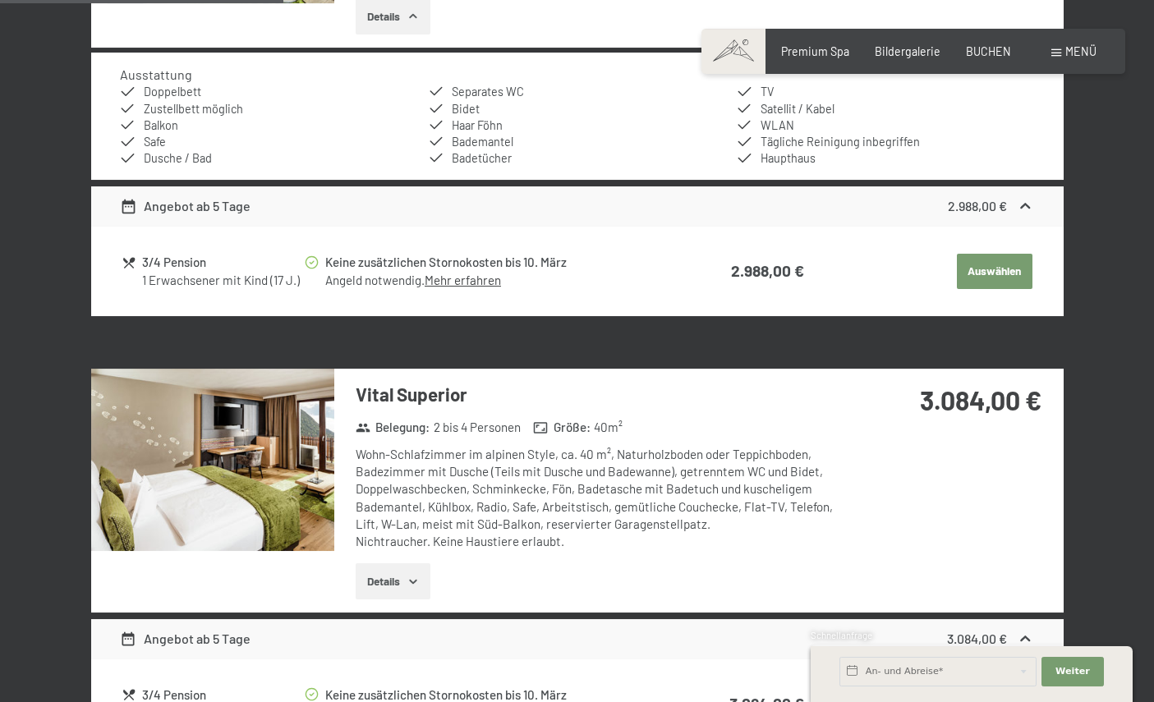
scroll to position [1331, 0]
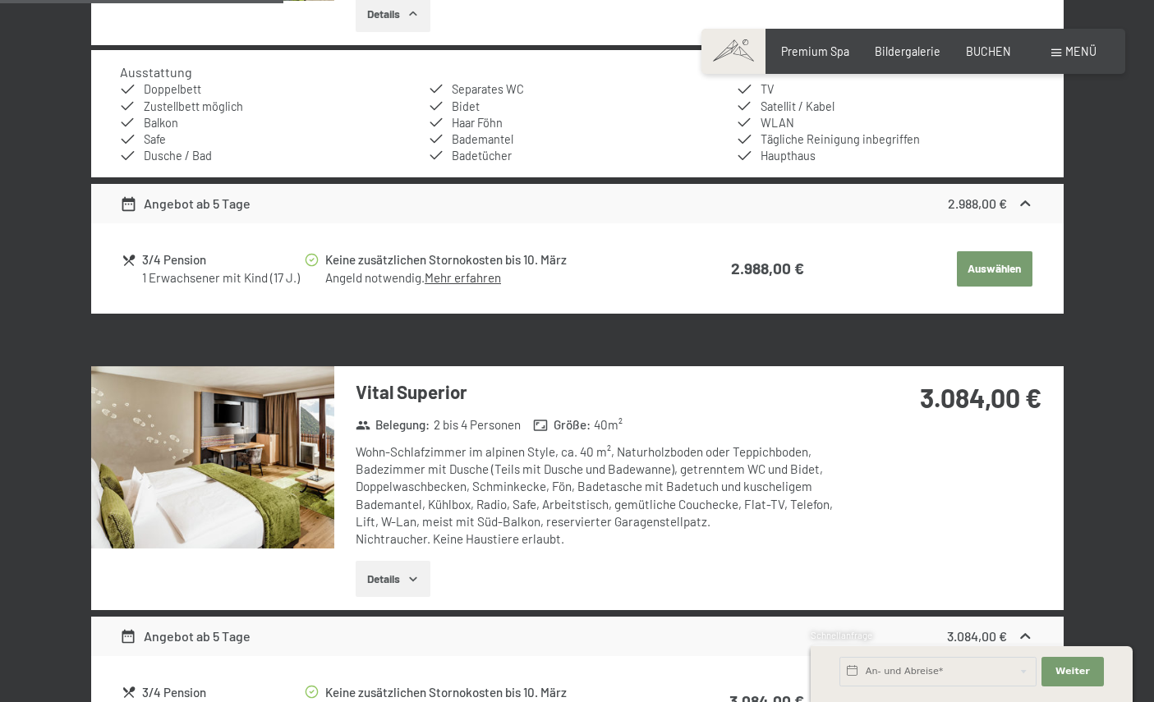
click at [1019, 269] on button "Auswählen" at bounding box center [995, 269] width 76 height 36
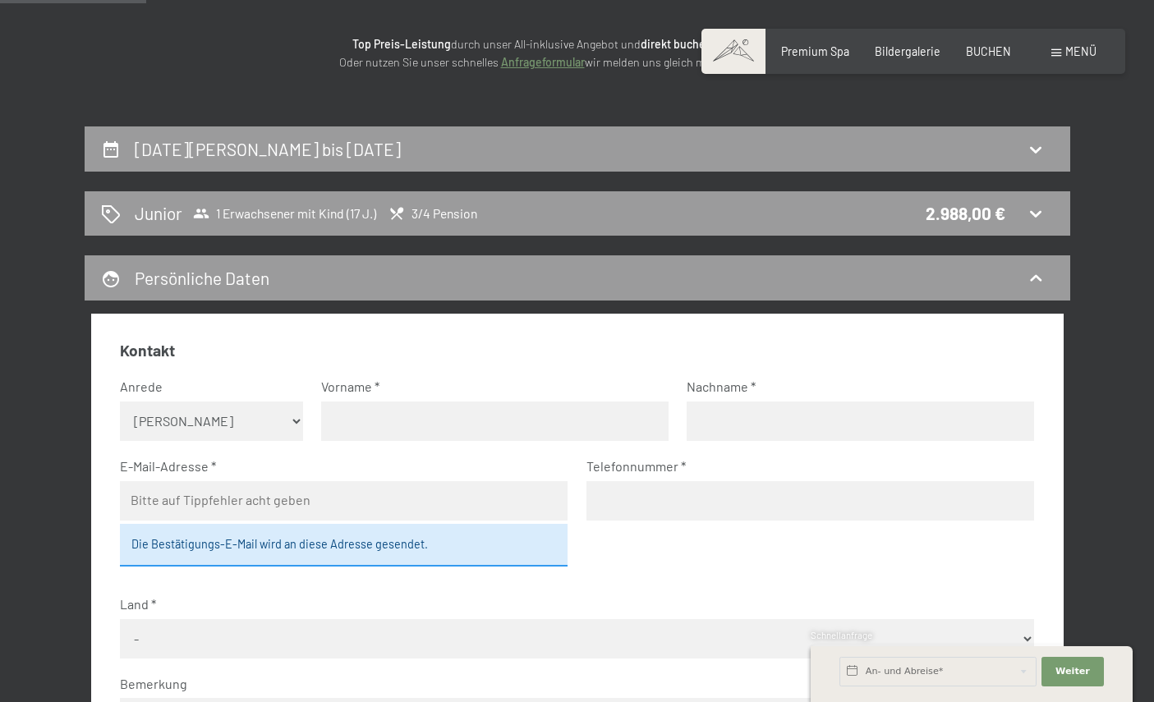
click at [1039, 201] on div "Junior 1 Erwachsener mit Kind (17 J.) 3/4 Pension 2.988,00 €" at bounding box center [577, 213] width 953 height 24
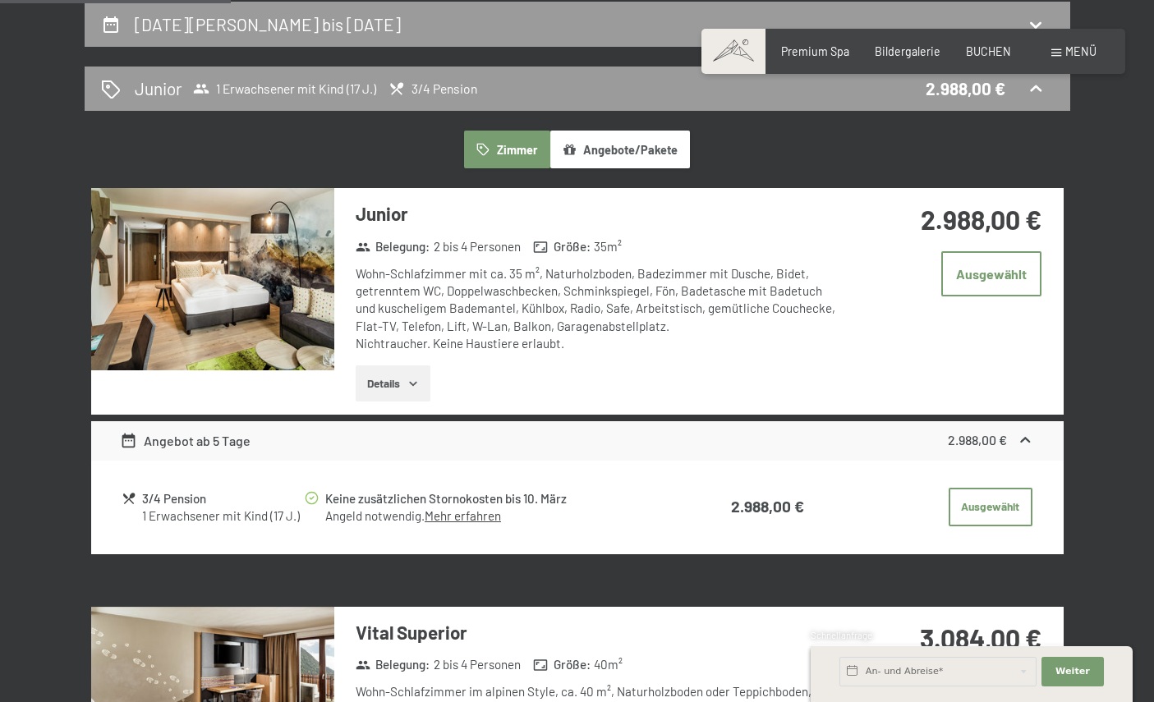
click at [1004, 518] on button "Ausgewählt" at bounding box center [991, 507] width 84 height 39
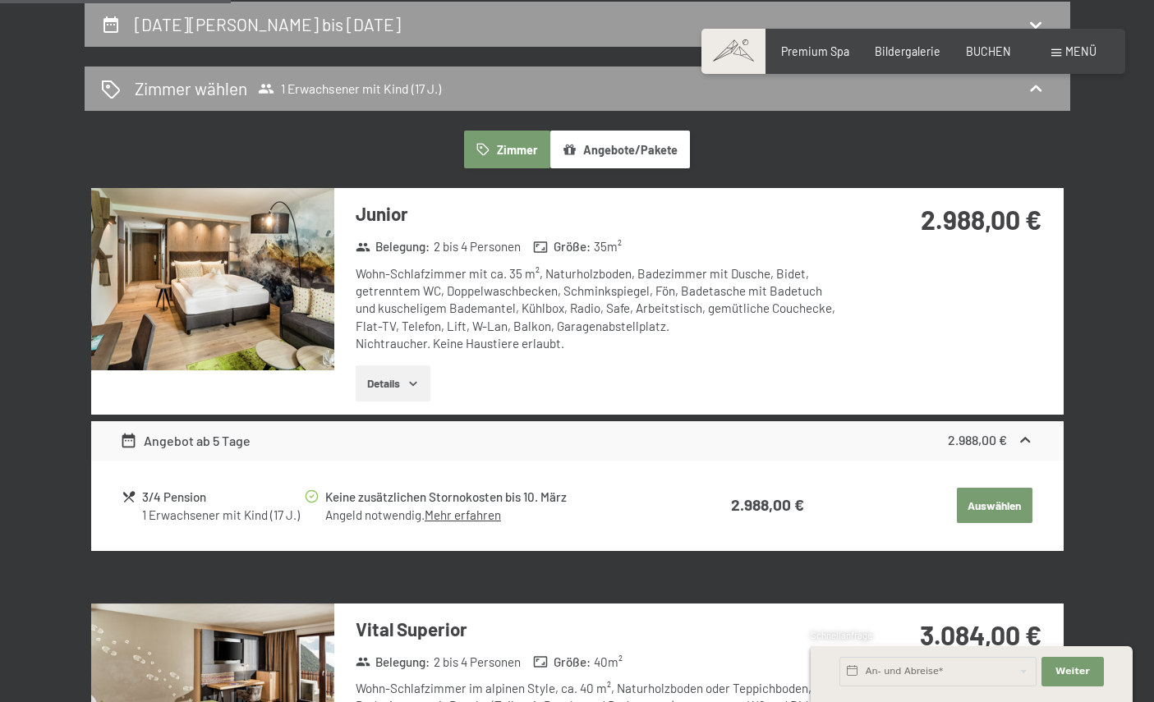
click at [1004, 498] on button "Auswählen" at bounding box center [995, 506] width 76 height 36
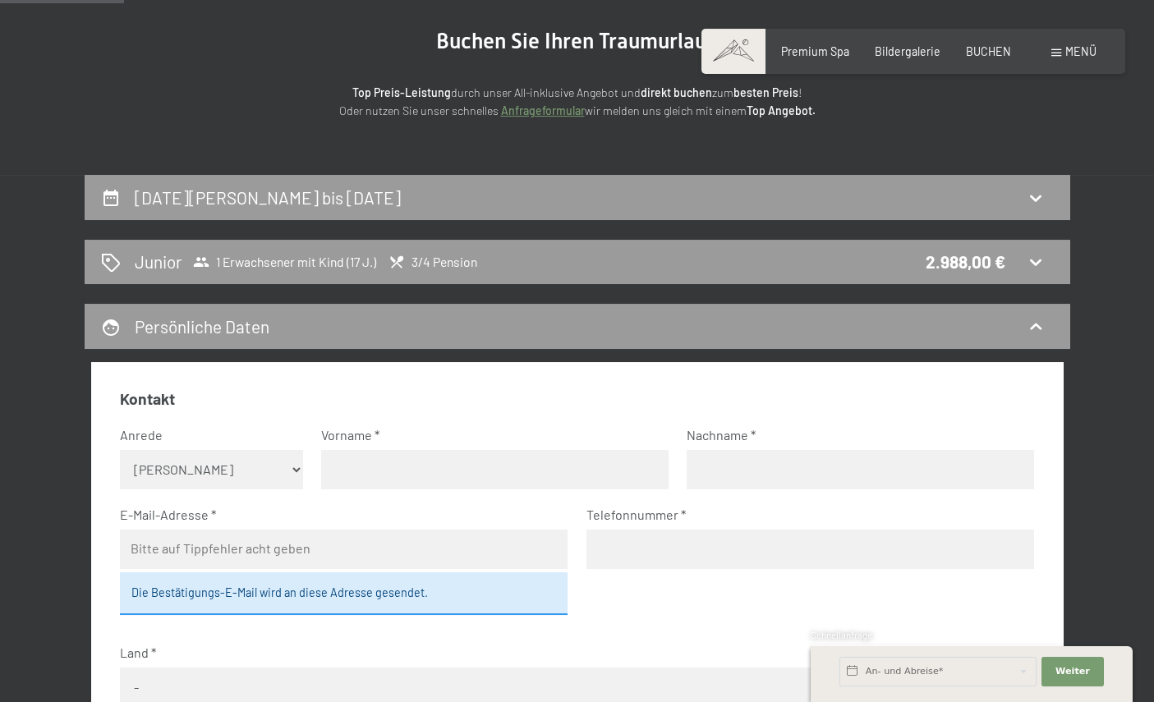
scroll to position [0, 0]
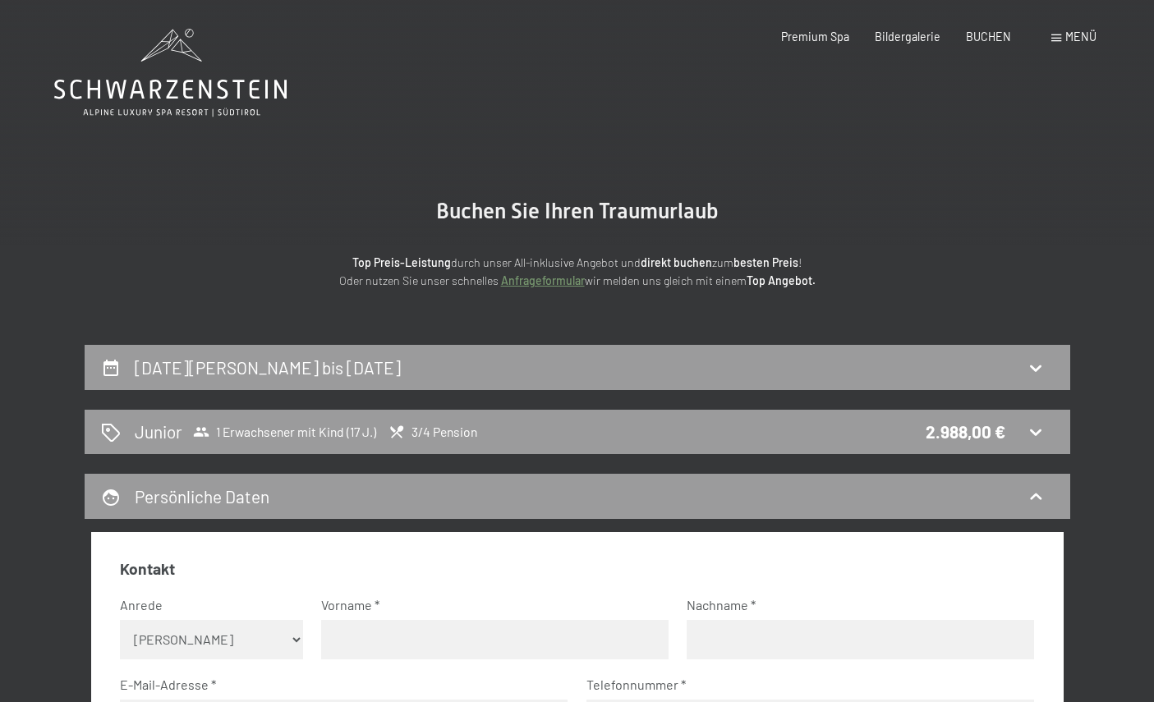
click at [1034, 431] on icon at bounding box center [1036, 432] width 20 height 20
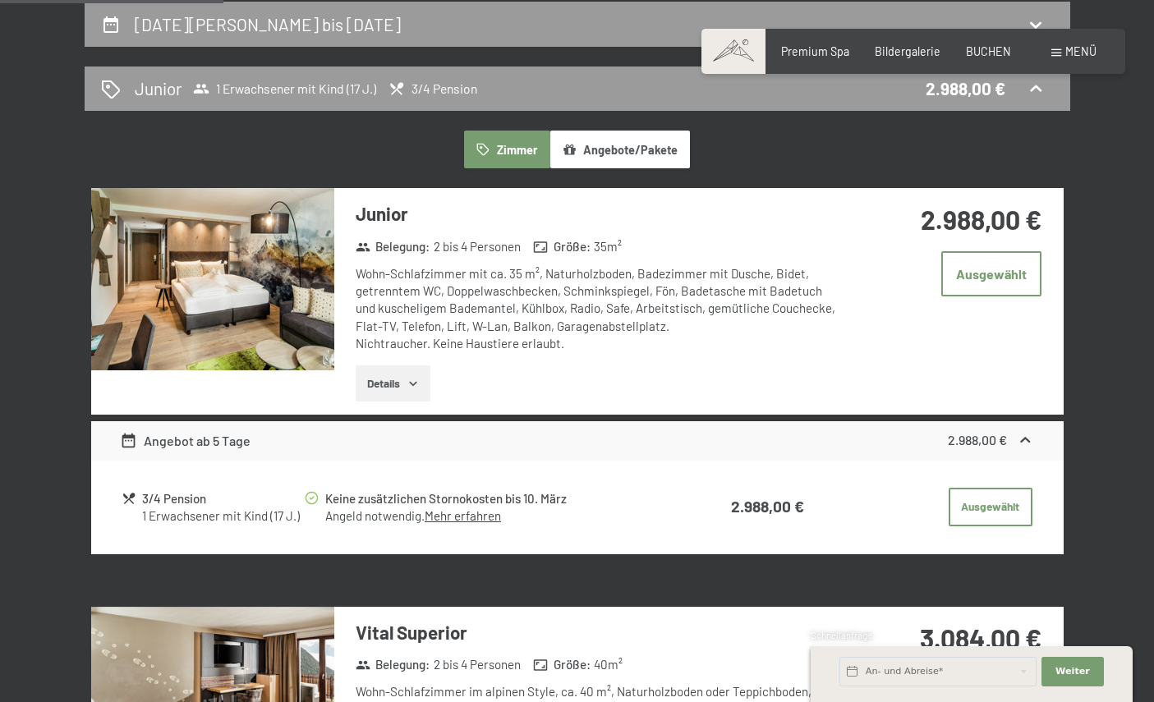
click at [454, 510] on link "Mehr erfahren" at bounding box center [463, 516] width 76 height 15
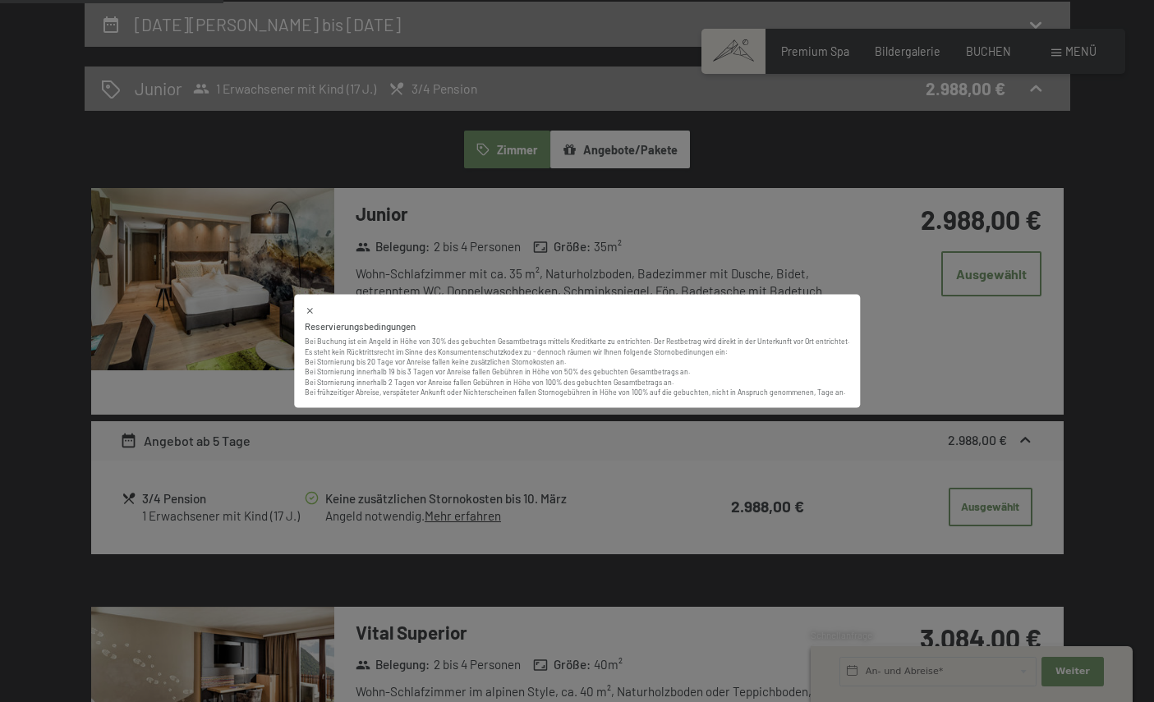
click at [309, 297] on div "Reservierungsbedingungen Bei Buchung ist ein Angeld in Höhe von 30% des gebucht…" at bounding box center [577, 351] width 566 height 114
click at [300, 306] on div "Reservierungsbedingungen Bei Buchung ist ein Angeld in Höhe von 30% des gebucht…" at bounding box center [577, 351] width 566 height 114
click at [312, 308] on icon at bounding box center [310, 311] width 11 height 11
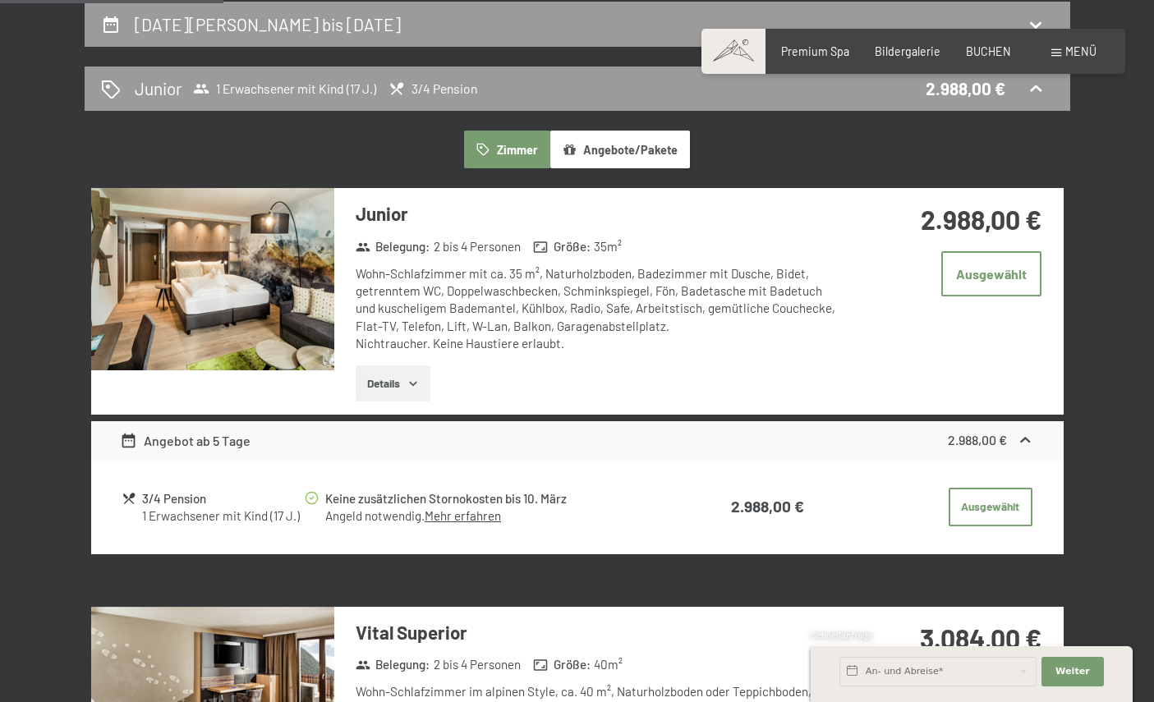
click at [193, 502] on div "3/4 Pension" at bounding box center [222, 499] width 160 height 19
click at [412, 381] on icon "button" at bounding box center [413, 383] width 13 height 13
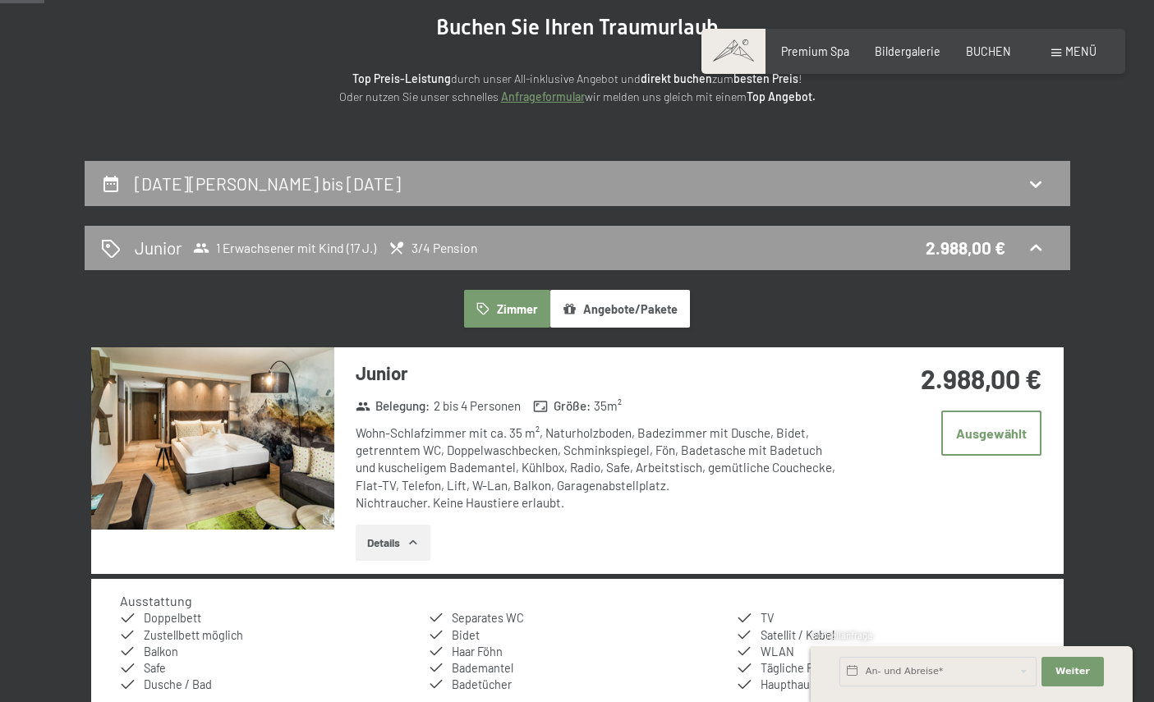
scroll to position [182, 0]
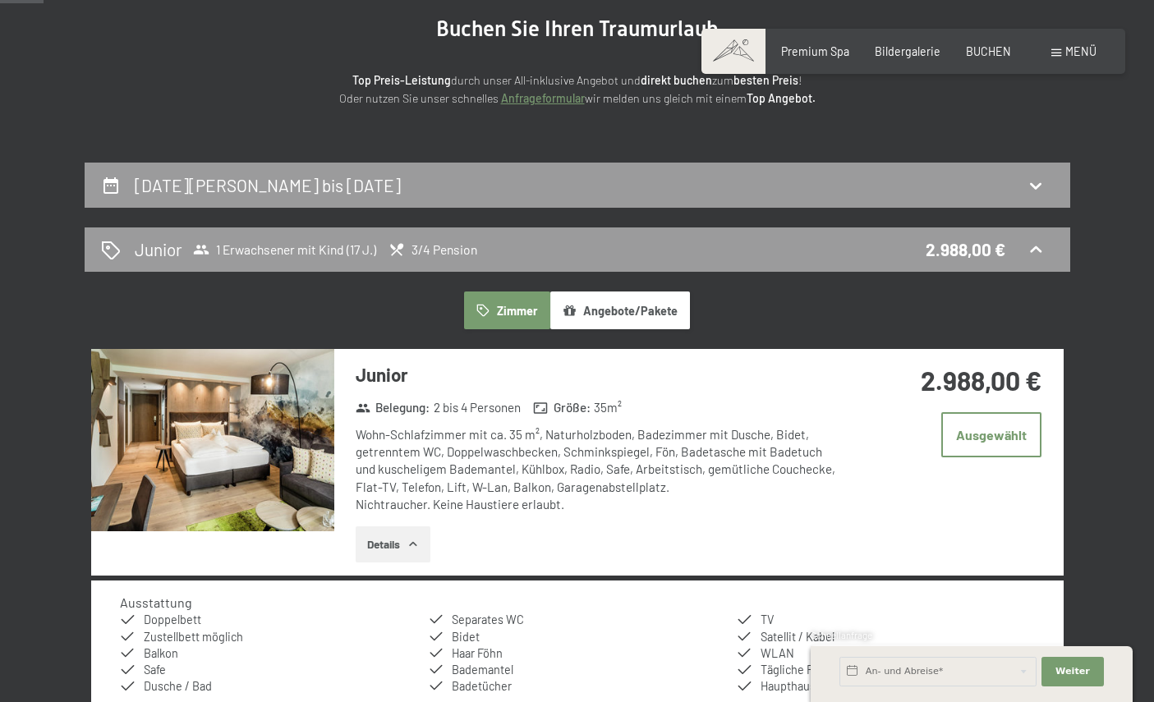
click at [590, 299] on button "Angebote/Pakete" at bounding box center [620, 311] width 140 height 38
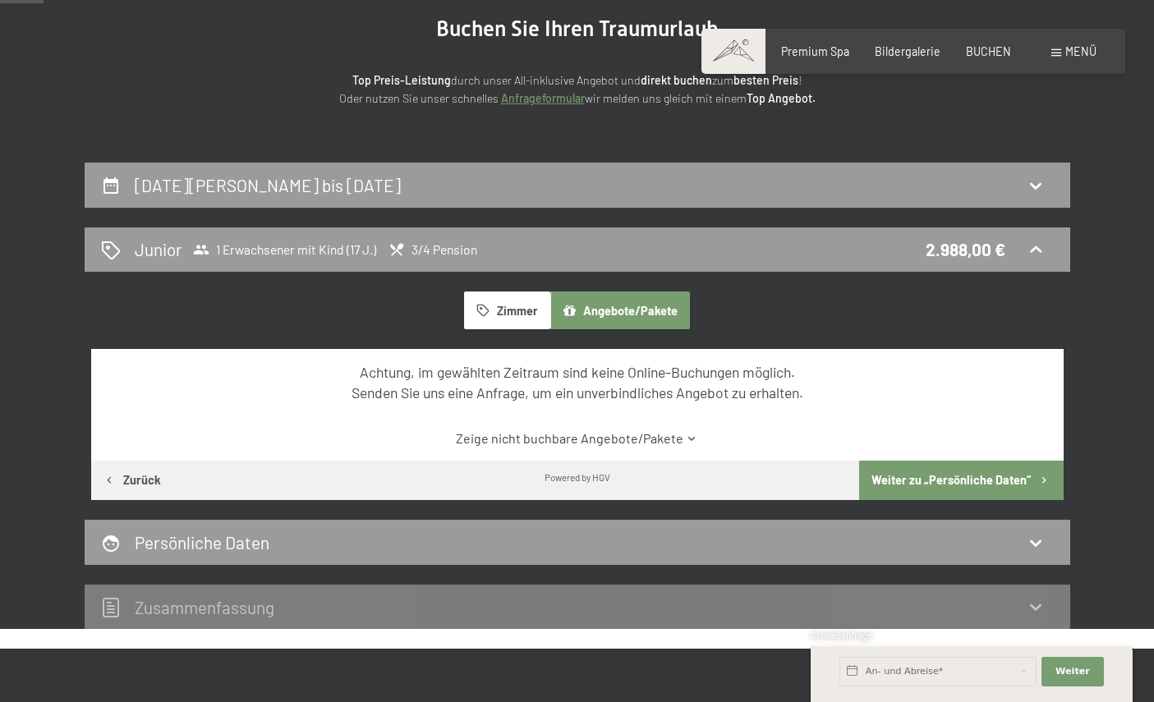
click at [1073, 48] on span "Menü" at bounding box center [1081, 51] width 31 height 14
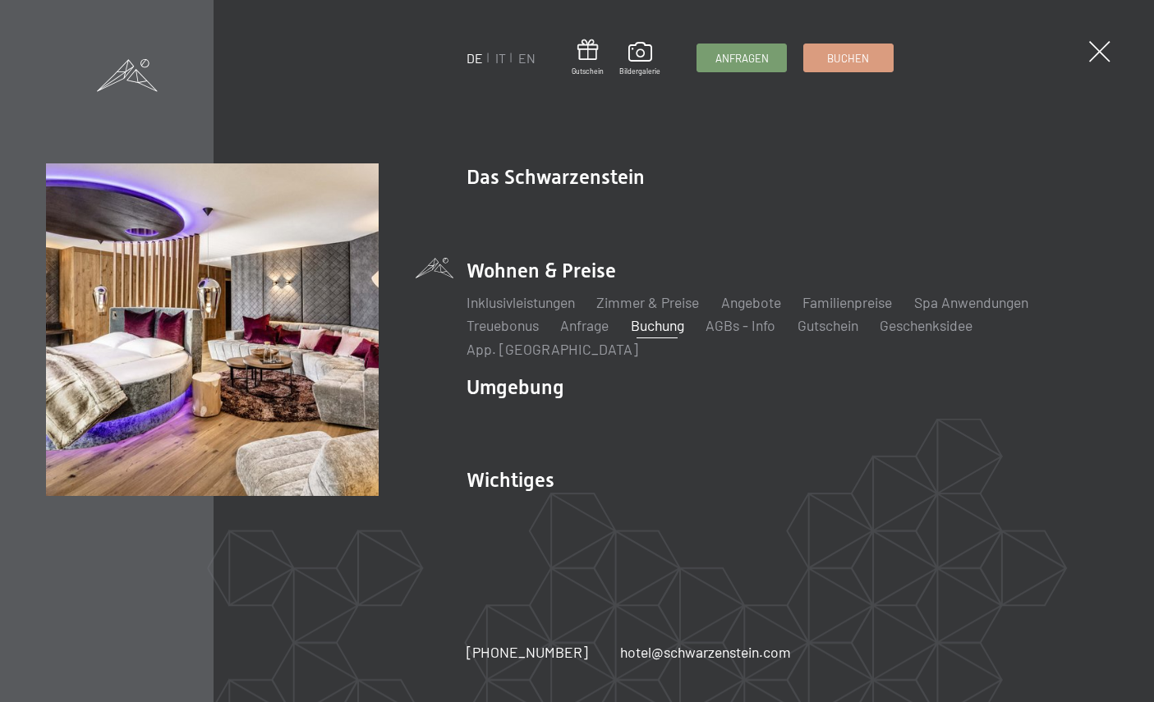
click at [521, 311] on link "Inklusivleistungen" at bounding box center [521, 302] width 108 height 18
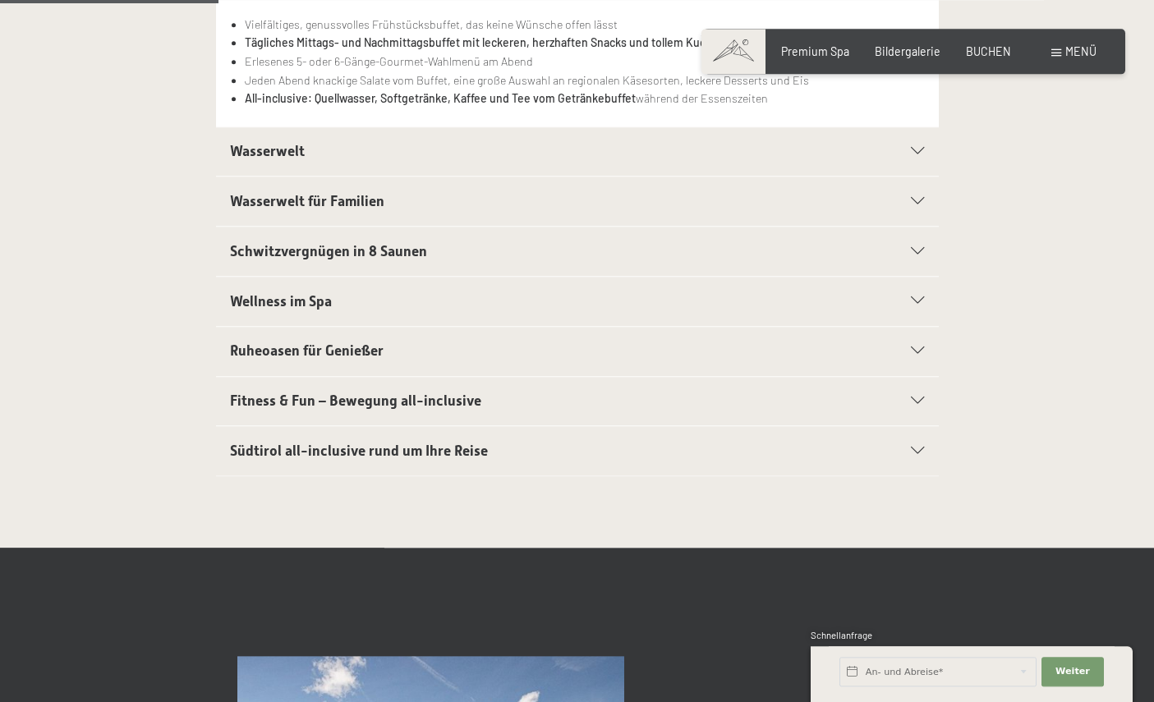
scroll to position [486, 0]
click at [905, 448] on div at bounding box center [908, 451] width 31 height 7
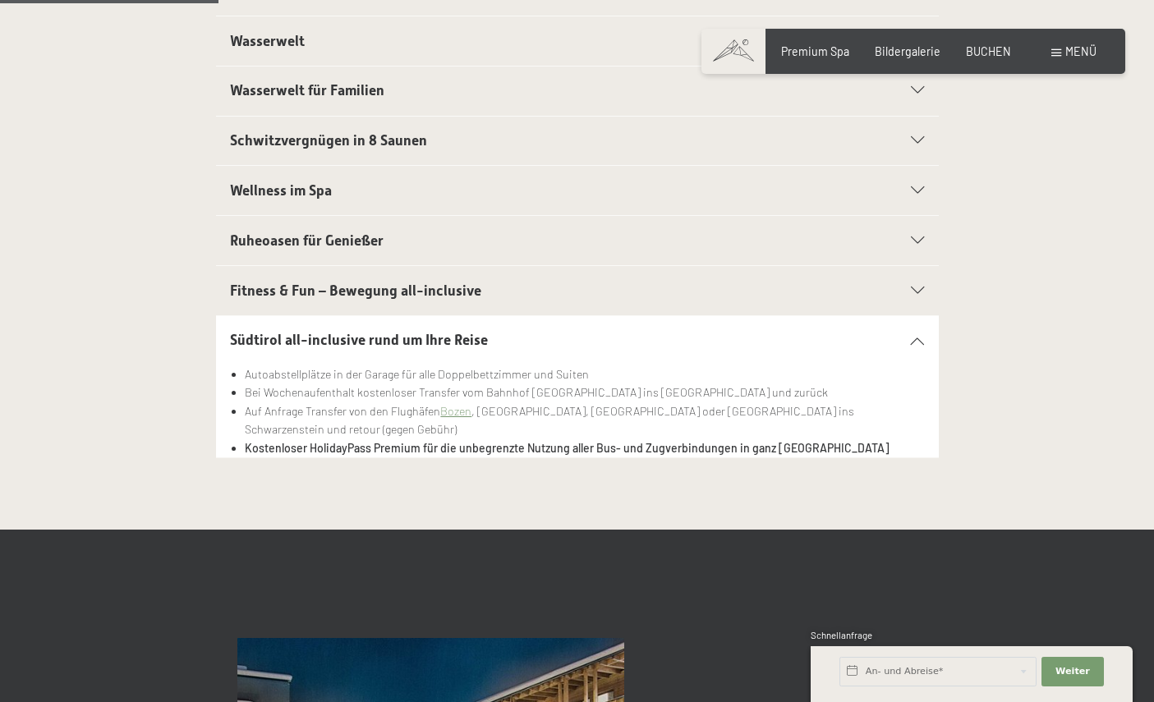
click at [974, 307] on div "Fitness & Fun – Bewegung all-inclusive Großer Fitnessraum mit neuesten Geräten …" at bounding box center [577, 290] width 987 height 51
click at [914, 339] on icon at bounding box center [917, 340] width 13 height 7
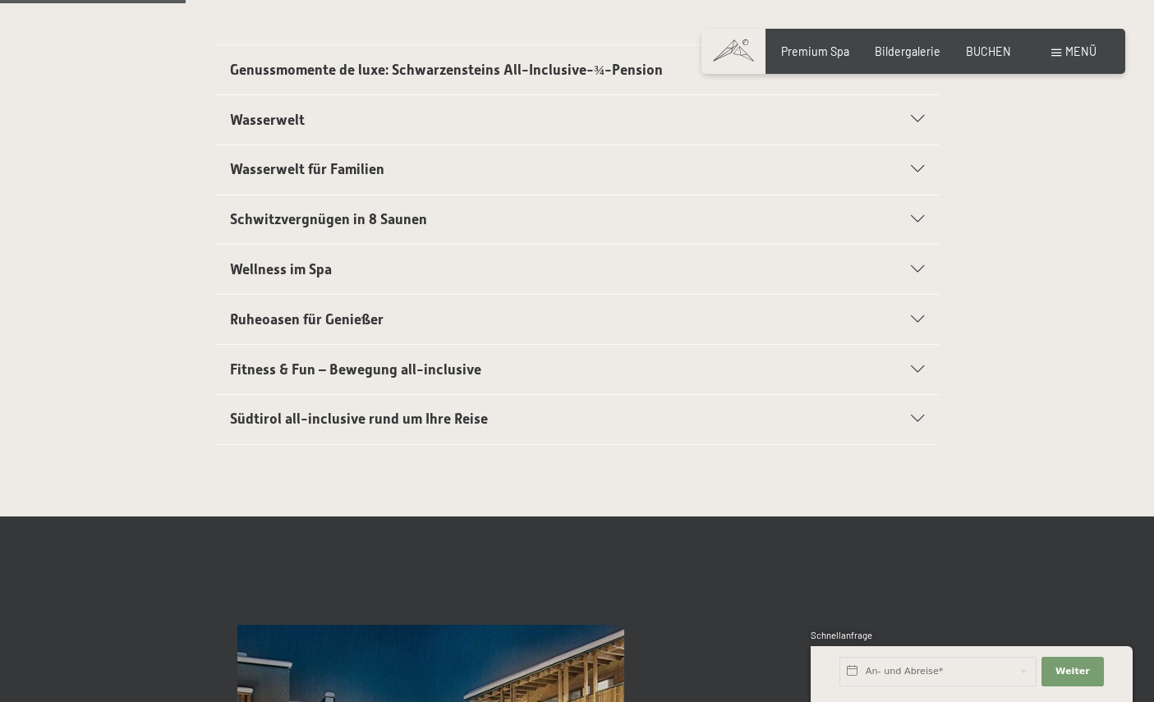
scroll to position [406, 0]
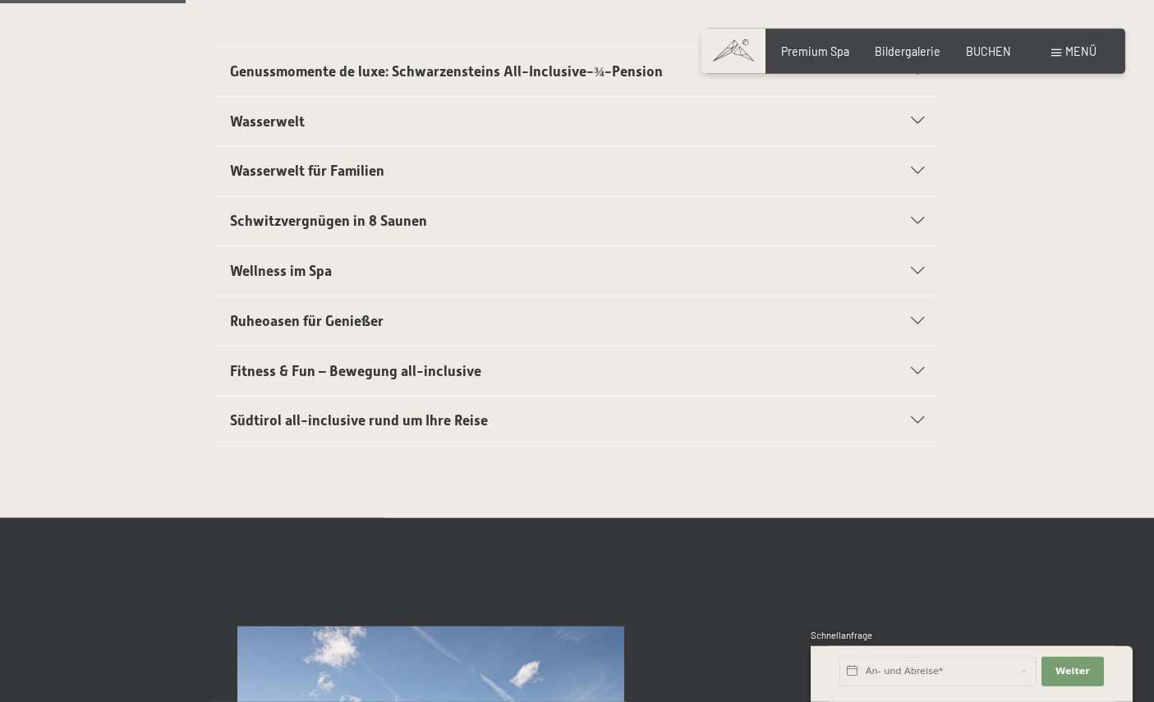
click at [220, 74] on section "Genussmomente de luxe: Schwarzensteins All-Inclusive-¾-Pension Vielfältiges, ge…" at bounding box center [577, 71] width 723 height 51
click at [329, 66] on span "Genussmomente de luxe: Schwarzensteins All-Inclusive-¾-Pension" at bounding box center [446, 71] width 433 height 16
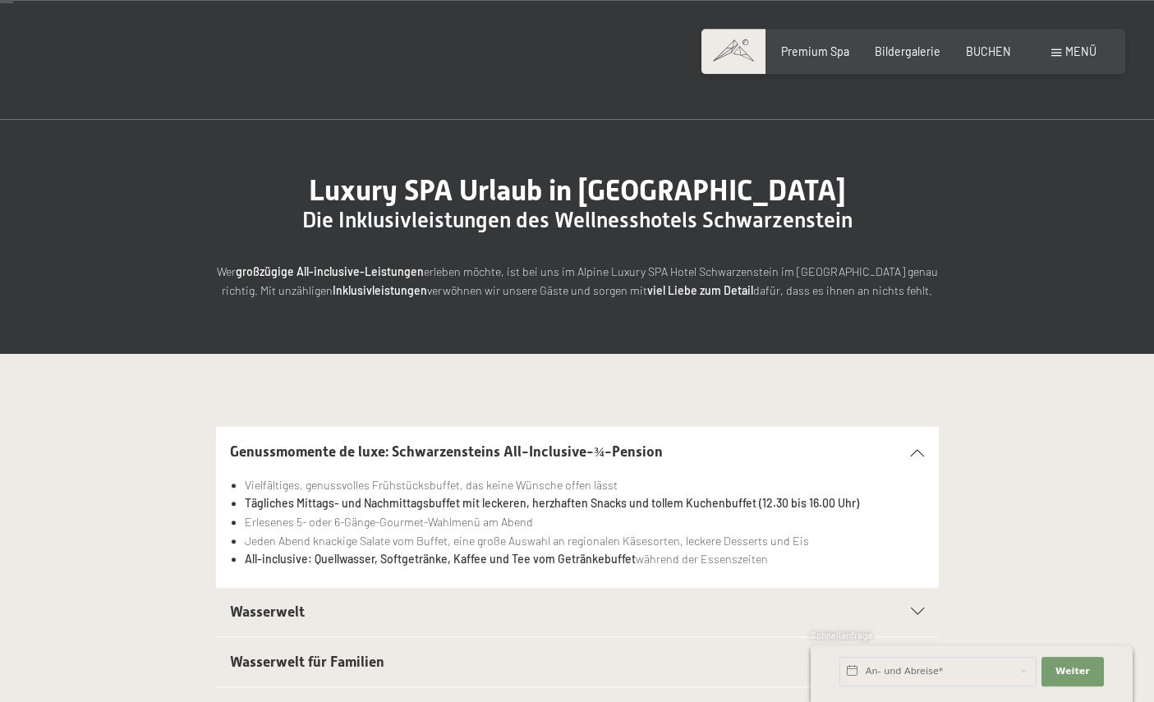
scroll to position [0, 0]
